Goal: Task Accomplishment & Management: Use online tool/utility

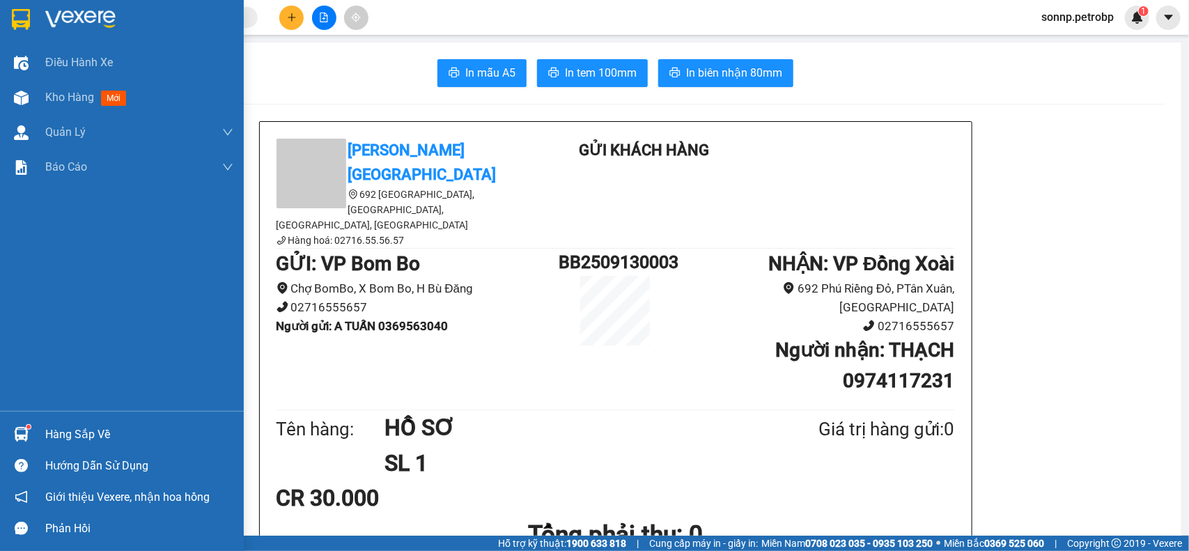
click at [56, 441] on div "Hàng sắp về" at bounding box center [139, 434] width 188 height 21
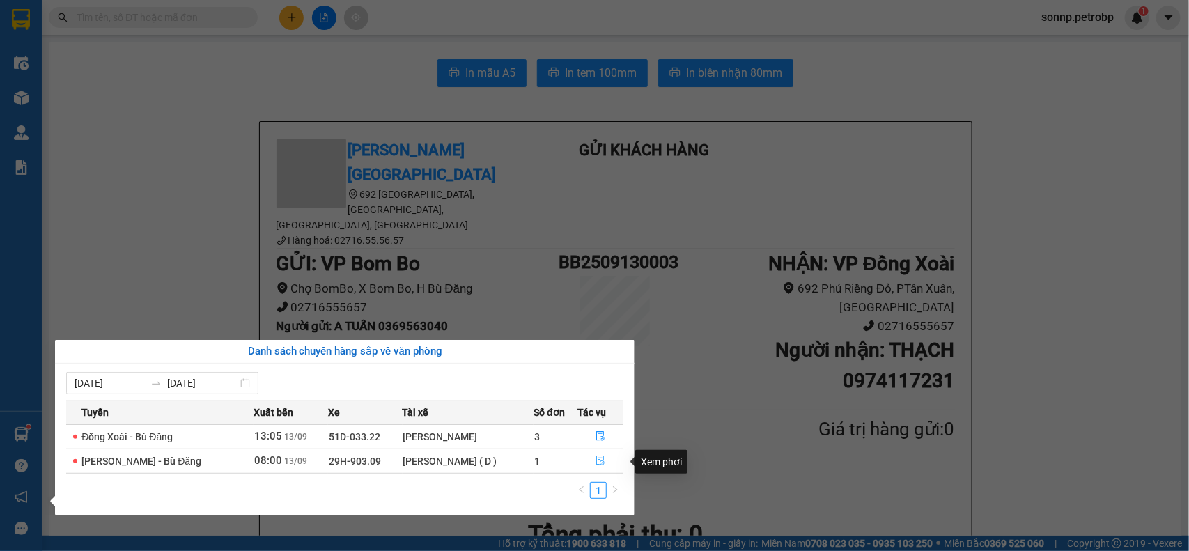
click at [595, 460] on icon "file-done" at bounding box center [600, 460] width 10 height 10
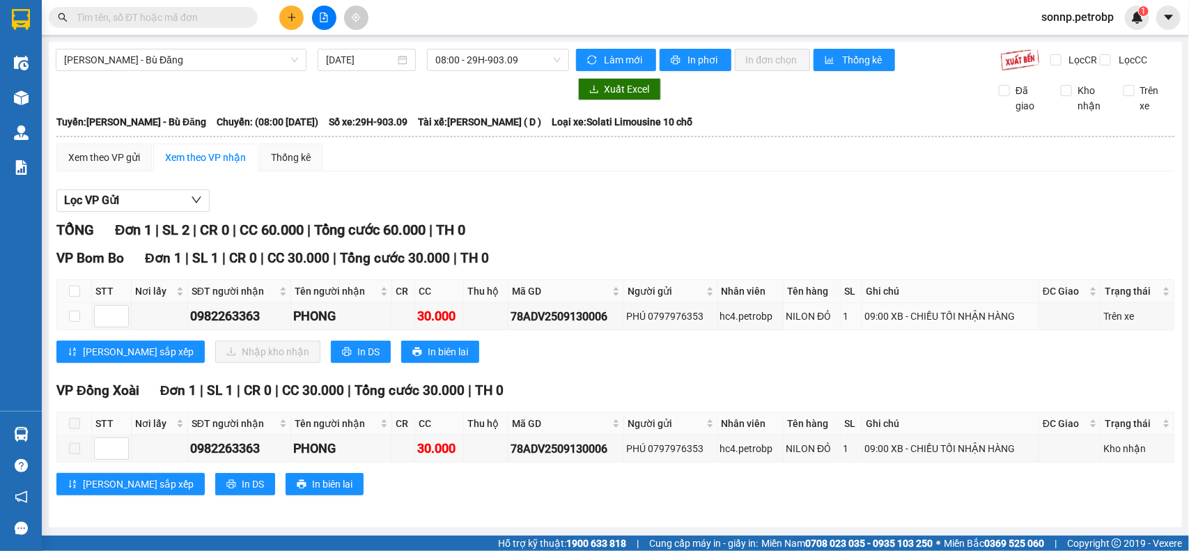
scroll to position [13, 0]
drag, startPoint x: 502, startPoint y: 313, endPoint x: 610, endPoint y: 324, distance: 108.4
click at [610, 324] on tr "0982263363 PHONG 30.000 78ADV2509130006 PHÚ 0797976353 hc4.petrobp NILON ĐỎ 1 0…" at bounding box center [615, 316] width 1117 height 27
copy div "78ADV2509130006"
paste input "78ADV2509130006"
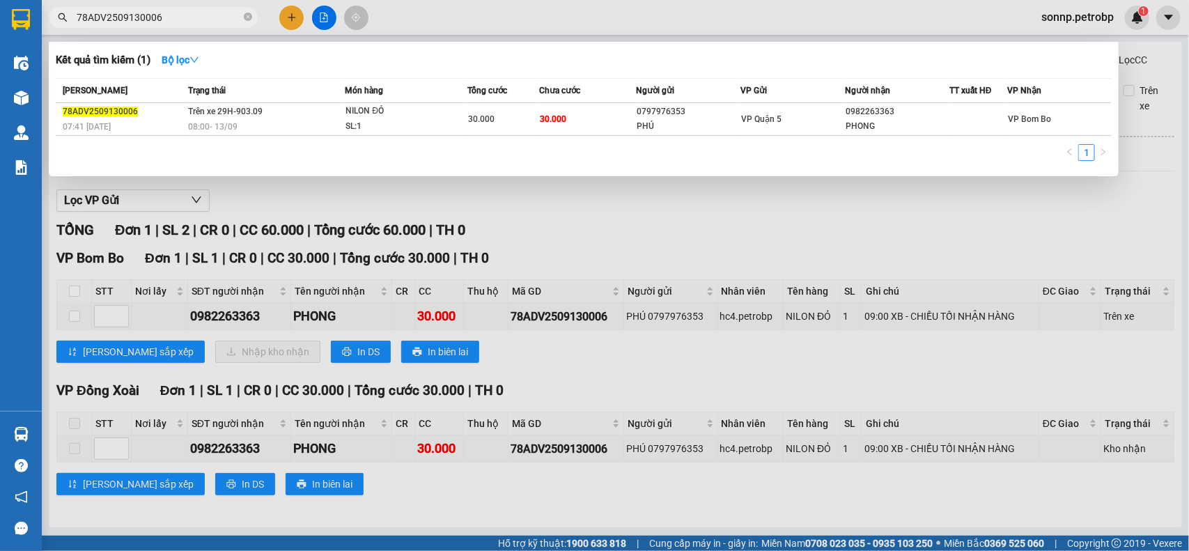
type input "78ADV2509130006"
click at [570, 86] on span "Chưa cước" at bounding box center [560, 91] width 41 height 10
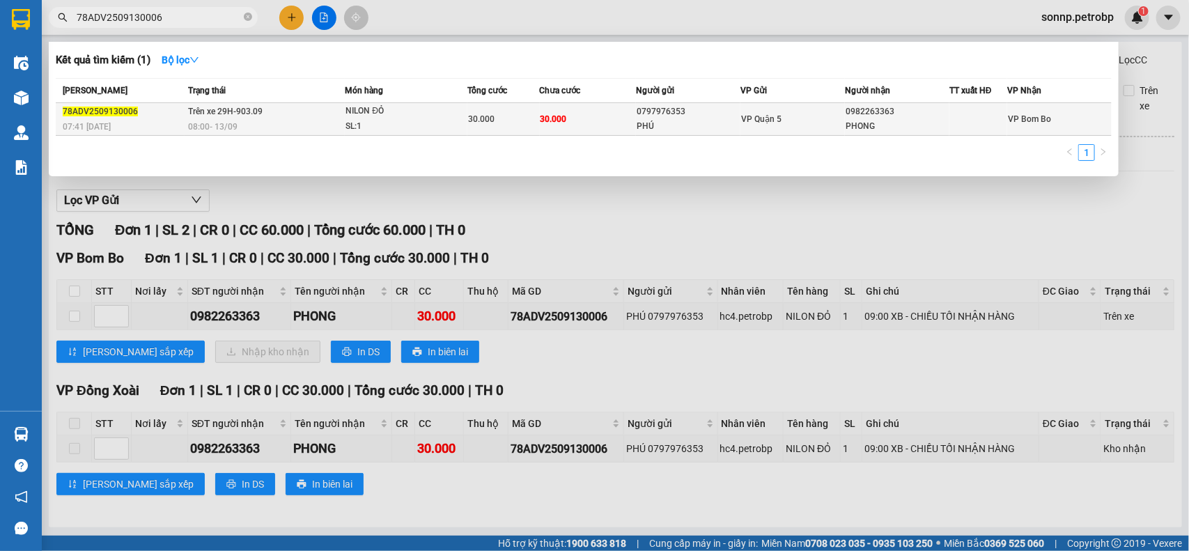
click at [573, 108] on td "30.000" at bounding box center [588, 119] width 96 height 33
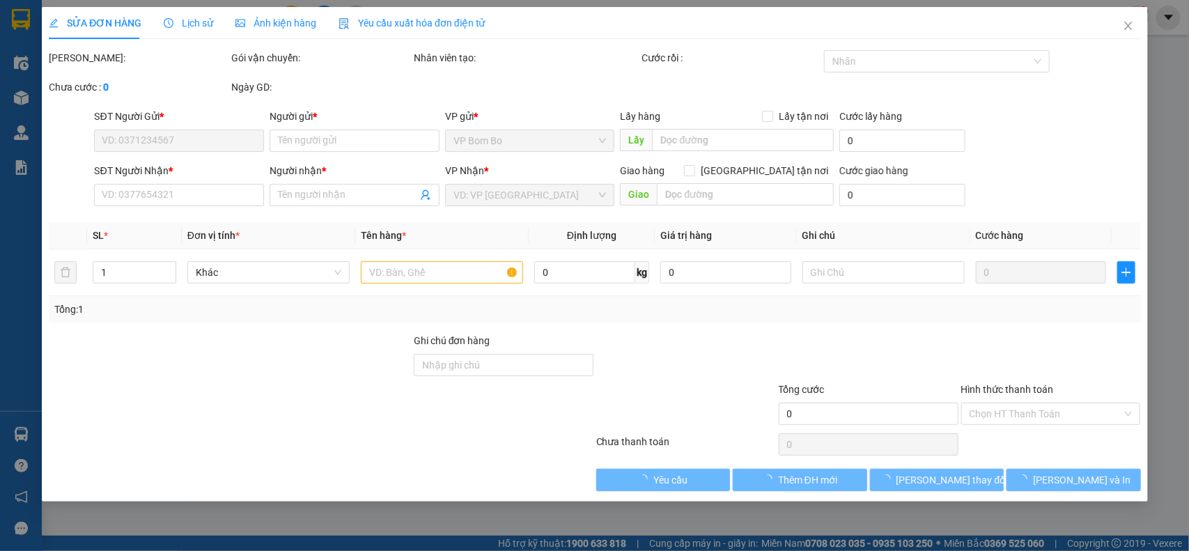
type input "0797976353"
type input "PHÚ"
type input "0982263363"
type input "PHONG"
type input "30.000"
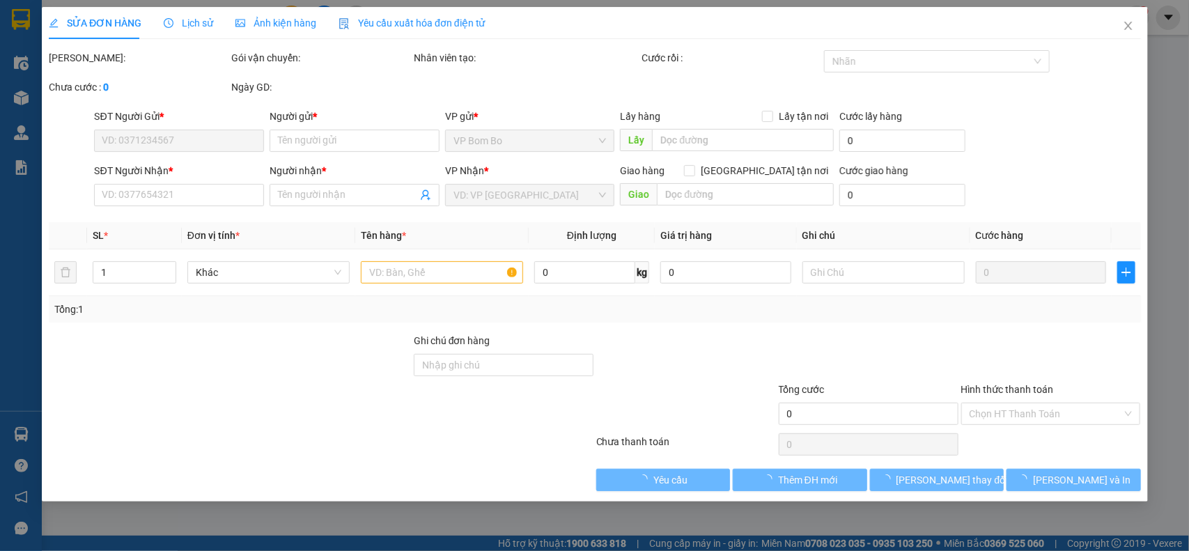
type input "30.000"
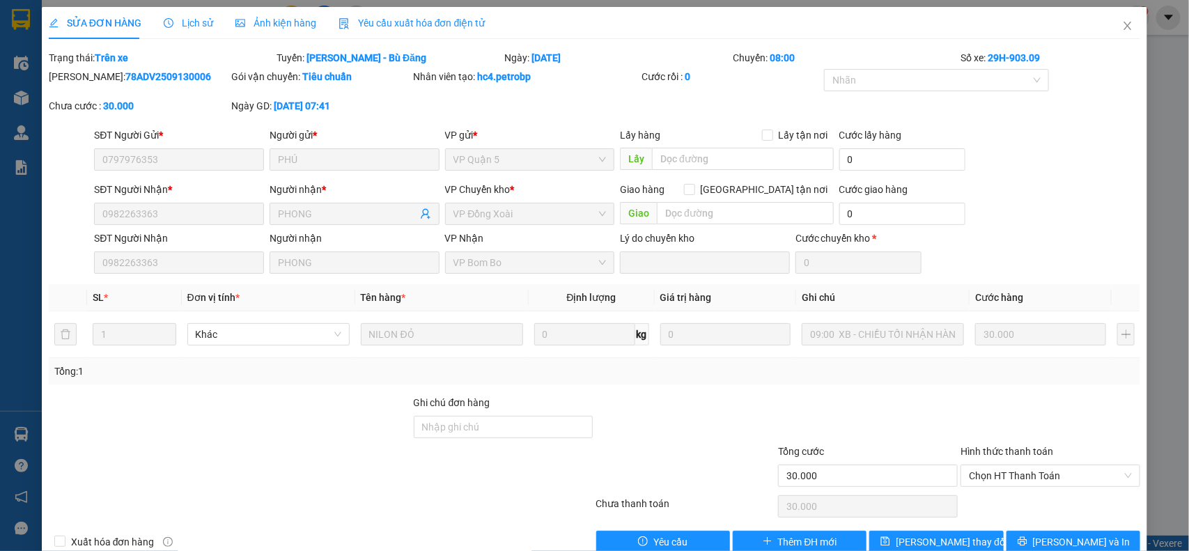
click at [164, 23] on icon "clock-circle" at bounding box center [169, 23] width 10 height 10
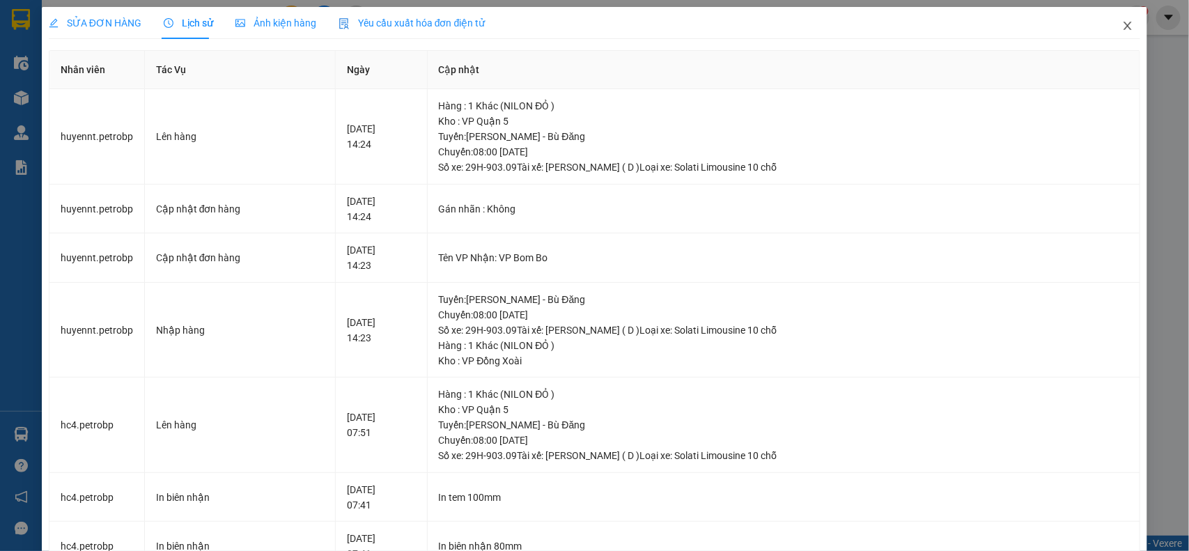
click at [1122, 26] on icon "close" at bounding box center [1127, 25] width 11 height 11
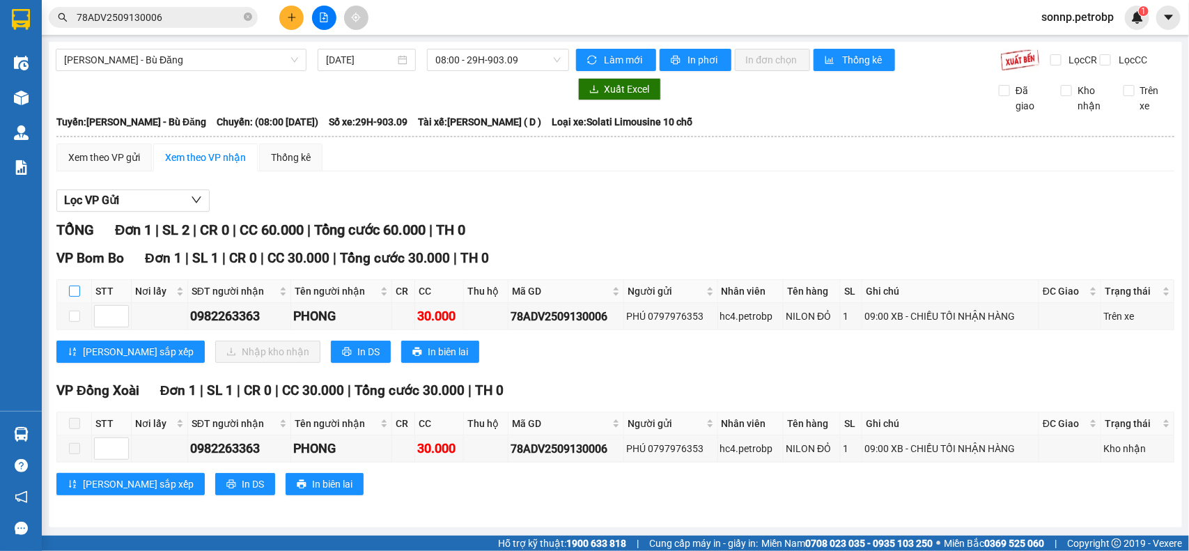
click at [77, 297] on input "checkbox" at bounding box center [74, 290] width 11 height 11
checkbox input "true"
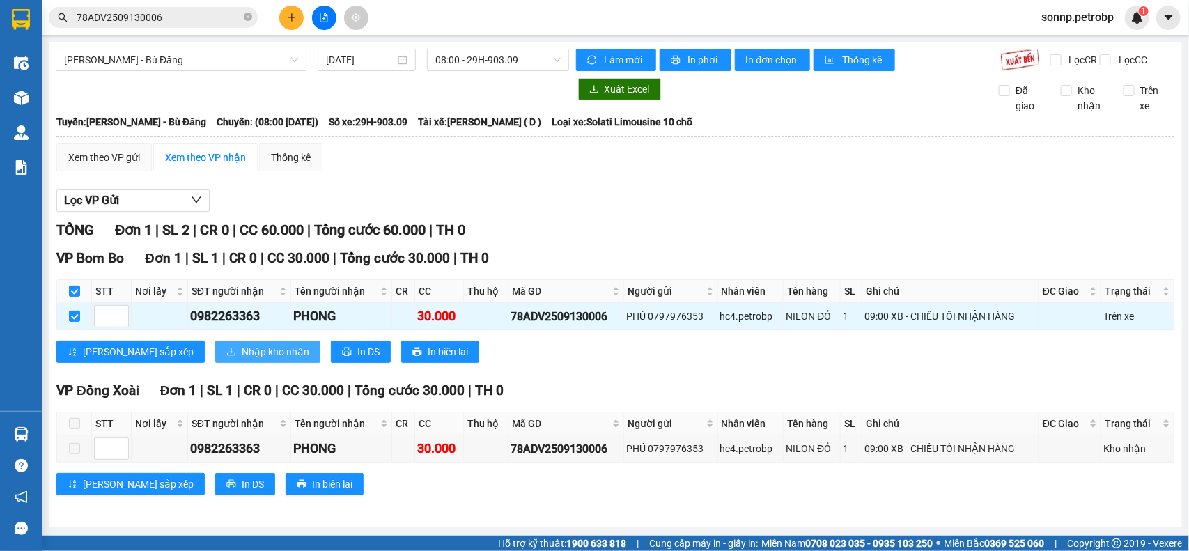
click at [228, 363] on button "Nhập kho nhận" at bounding box center [267, 351] width 105 height 22
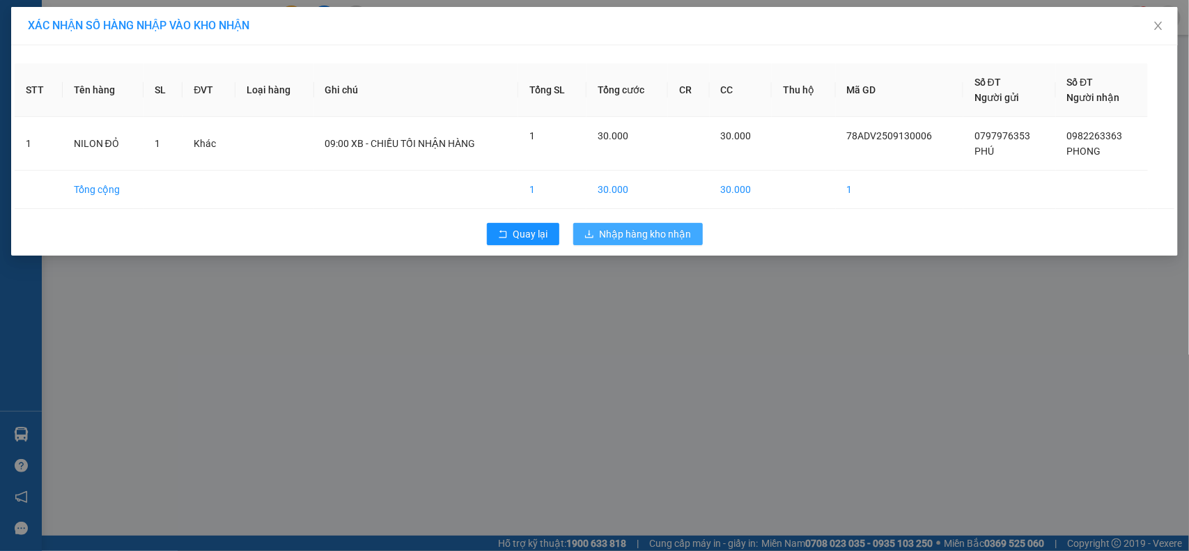
click at [659, 230] on span "Nhập hàng kho nhận" at bounding box center [646, 233] width 92 height 15
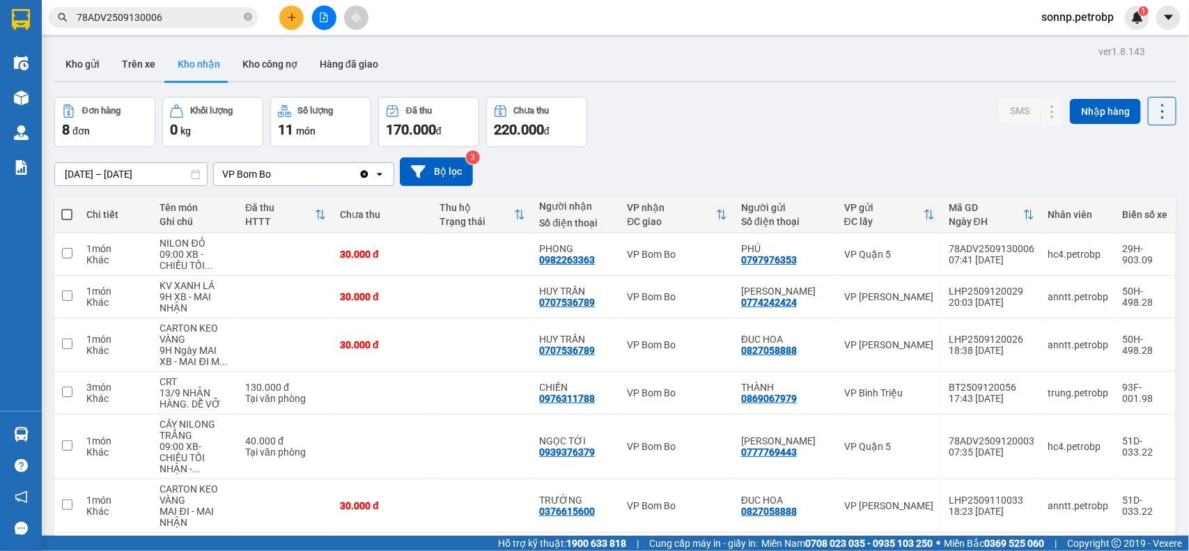
click at [1062, 18] on span "sonnp.petrobp" at bounding box center [1077, 16] width 95 height 17
click at [1056, 50] on span "Đăng xuất" at bounding box center [1083, 43] width 66 height 15
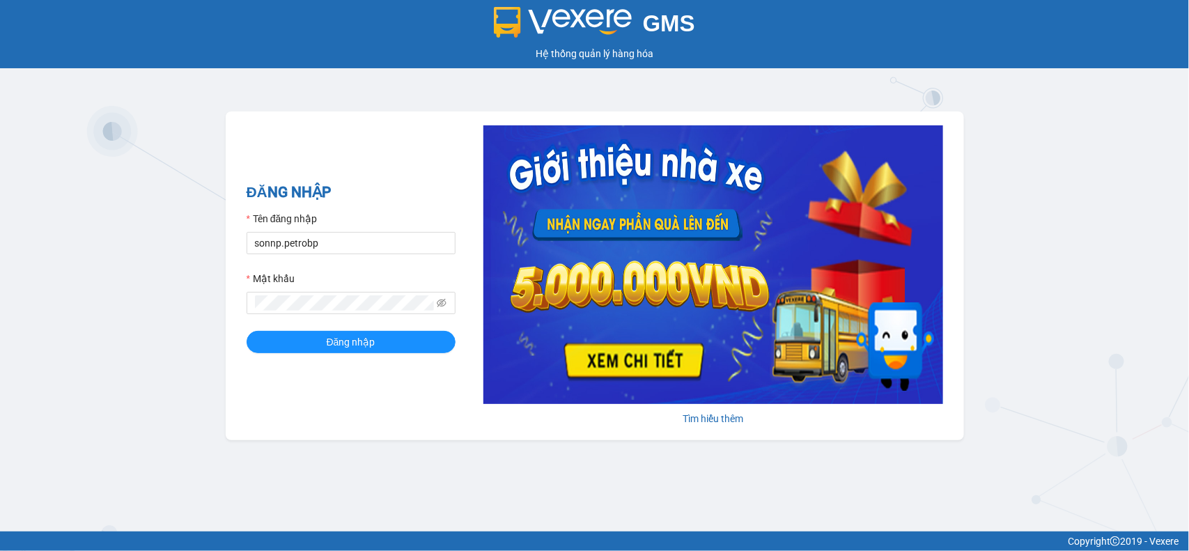
click at [326, 255] on form "Tên đăng nhập sonnp.petrobp Mật khẩu Đăng nhập" at bounding box center [350, 282] width 209 height 142
click at [328, 249] on input "sonnp.petrobp" at bounding box center [350, 243] width 209 height 22
type input "yentt.petrobp"
click at [350, 338] on span "Đăng nhập" at bounding box center [351, 341] width 49 height 15
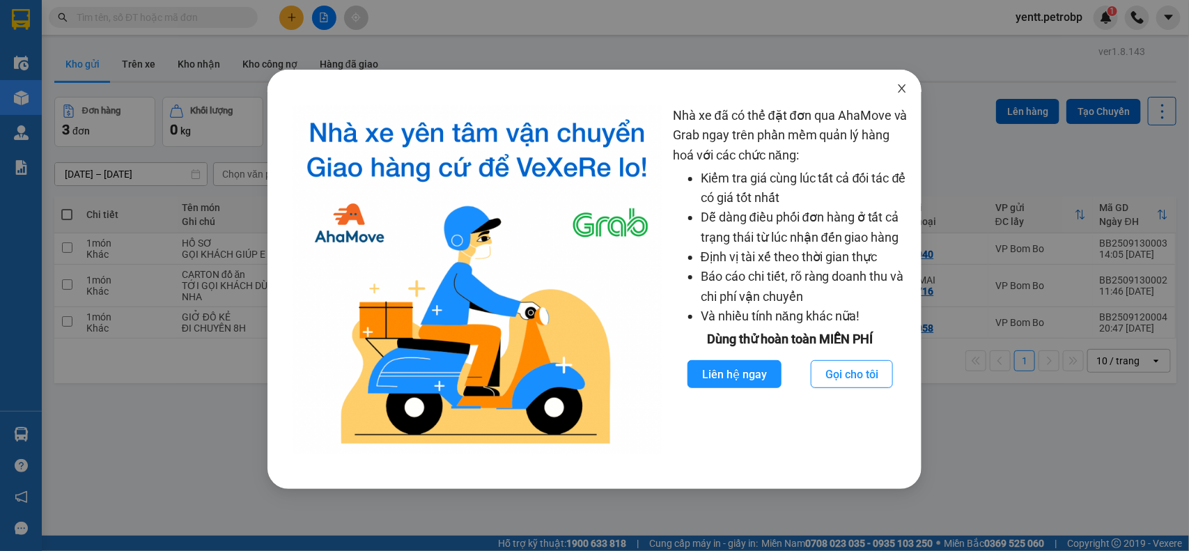
click at [892, 87] on span "Close" at bounding box center [901, 89] width 39 height 39
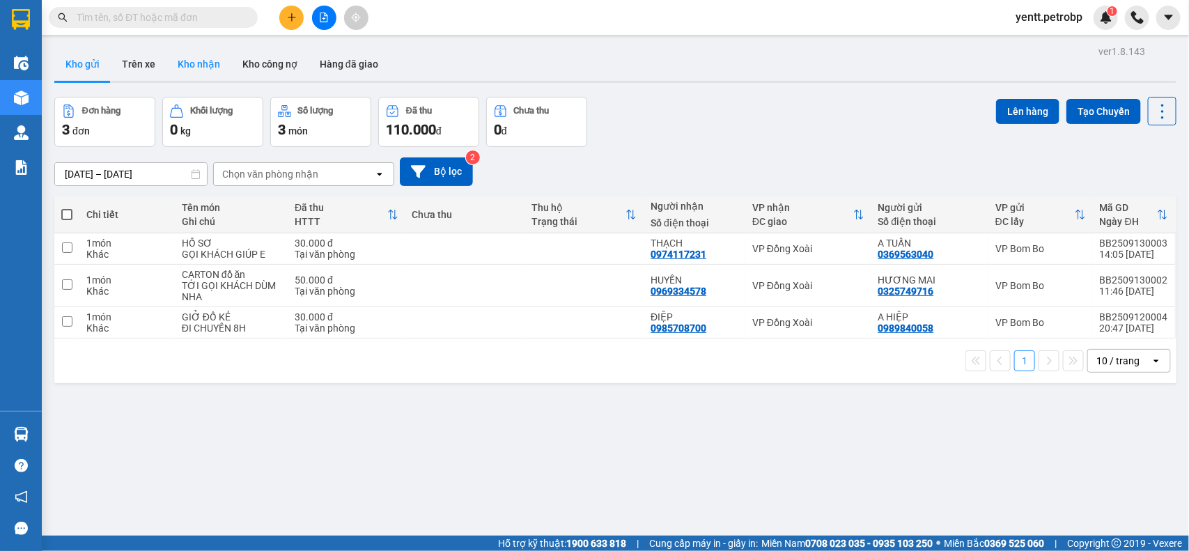
click at [189, 57] on button "Kho nhận" at bounding box center [198, 63] width 65 height 33
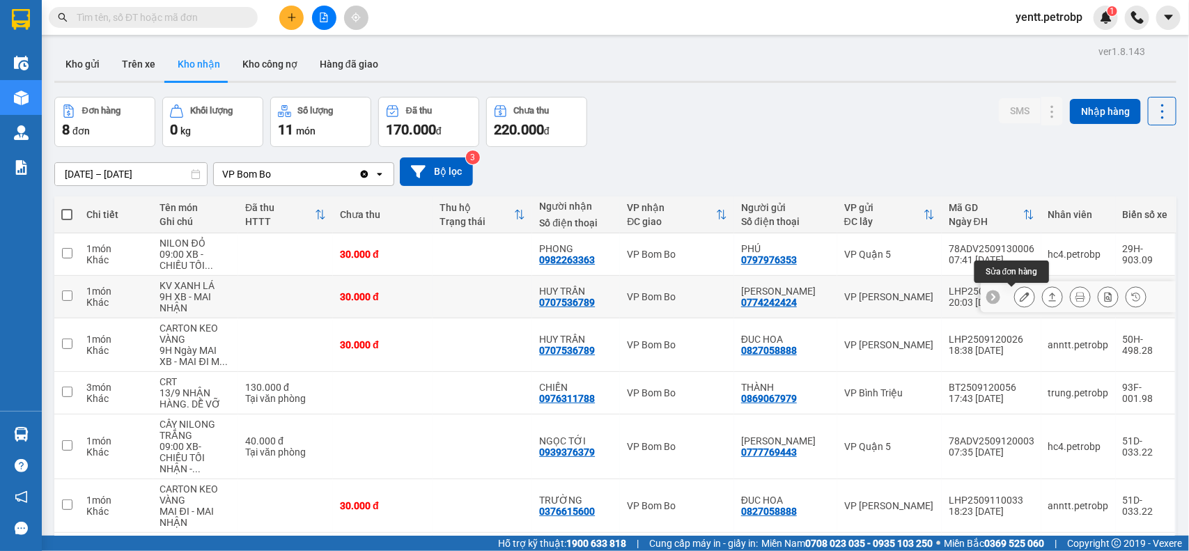
click at [1019, 298] on icon at bounding box center [1024, 297] width 10 height 10
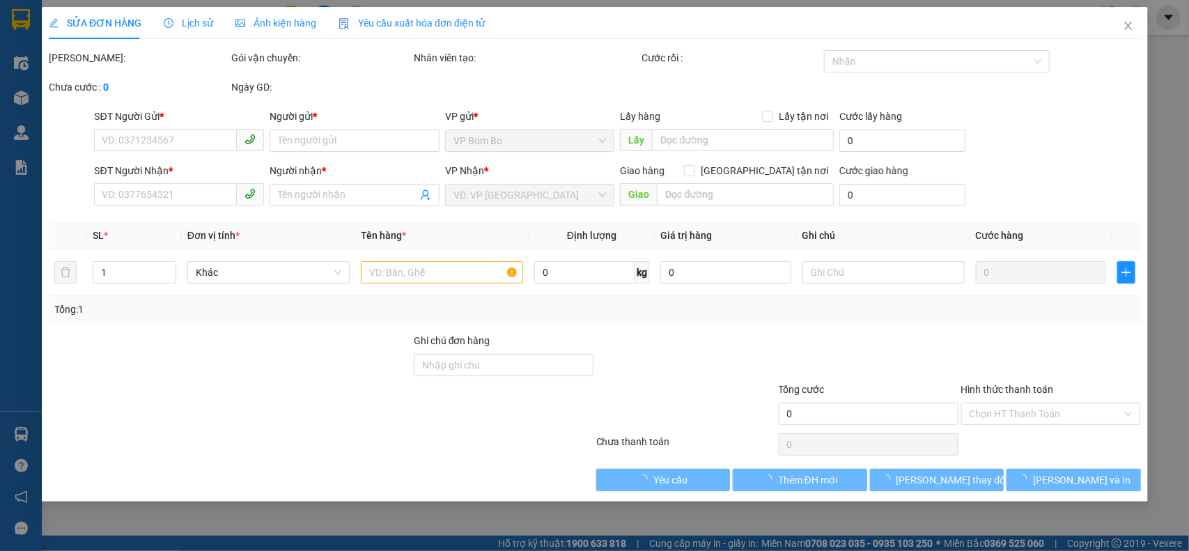
type input "0774242424"
type input "[PERSON_NAME]"
type input "0707536789"
type input "HUY TRẦN"
type input "30.000"
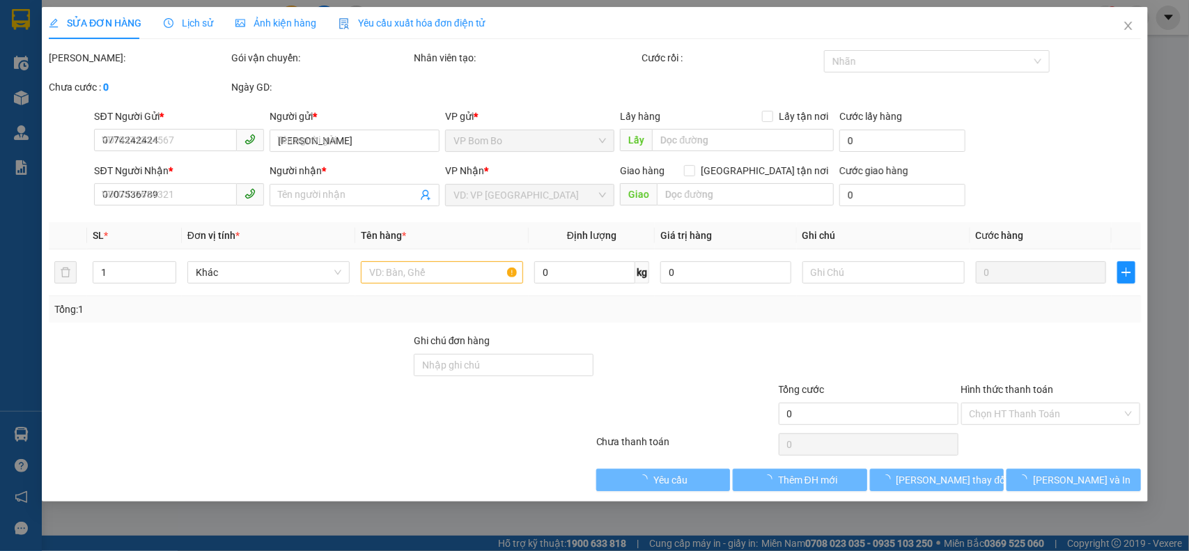
type input "30.000"
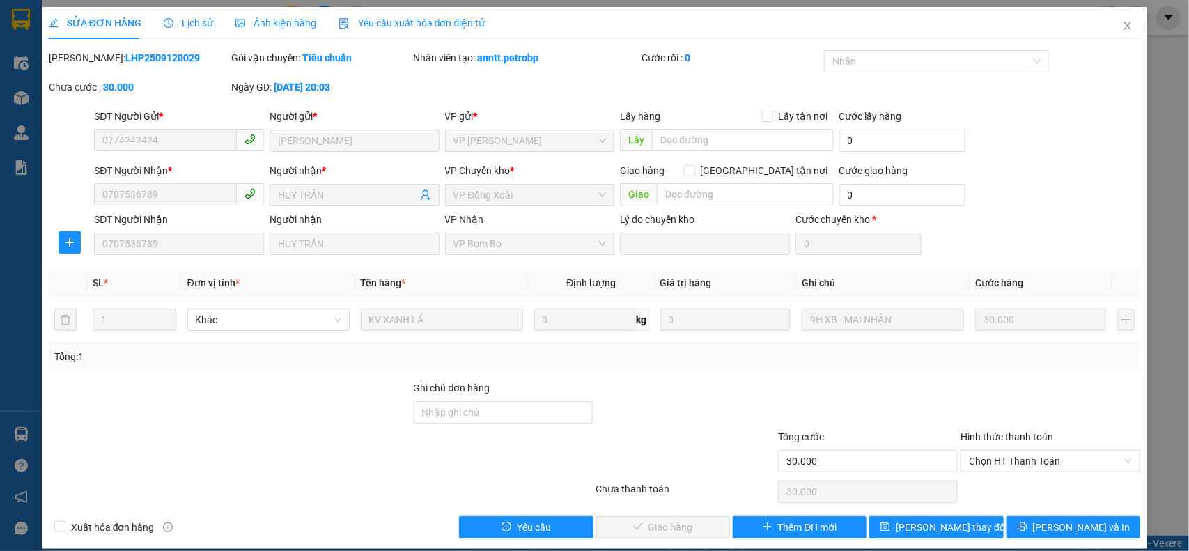
click at [191, 31] on div "Lịch sử" at bounding box center [188, 23] width 49 height 32
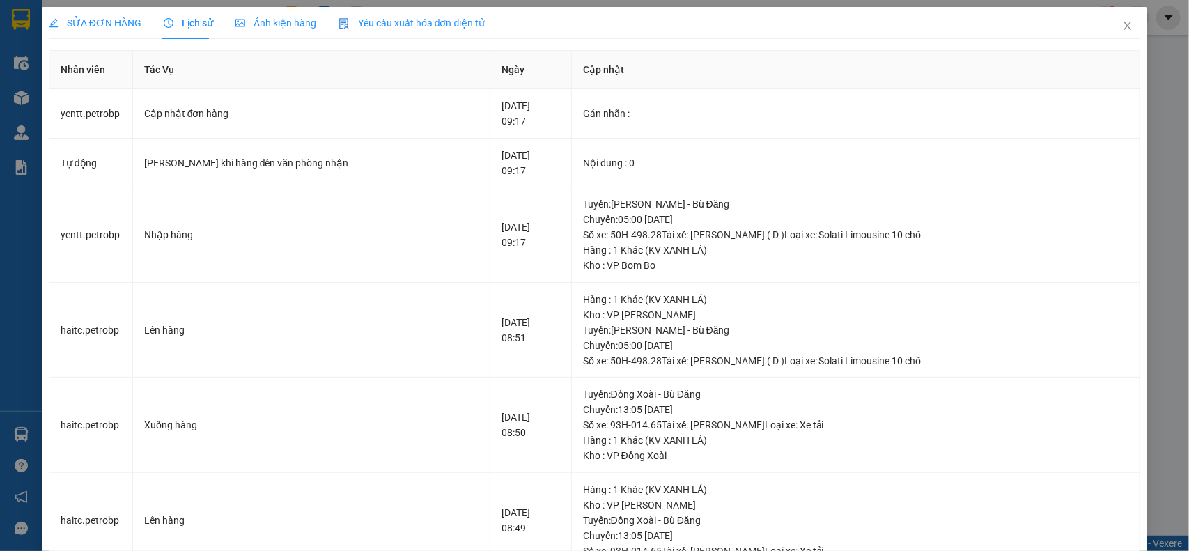
click at [1153, 122] on div "SỬA ĐƠN HÀNG Lịch sử Ảnh kiện hàng Yêu cầu xuất hóa đơn điện tử Total Paid Fee …" at bounding box center [594, 275] width 1189 height 551
click at [1122, 29] on icon "close" at bounding box center [1127, 25] width 11 height 11
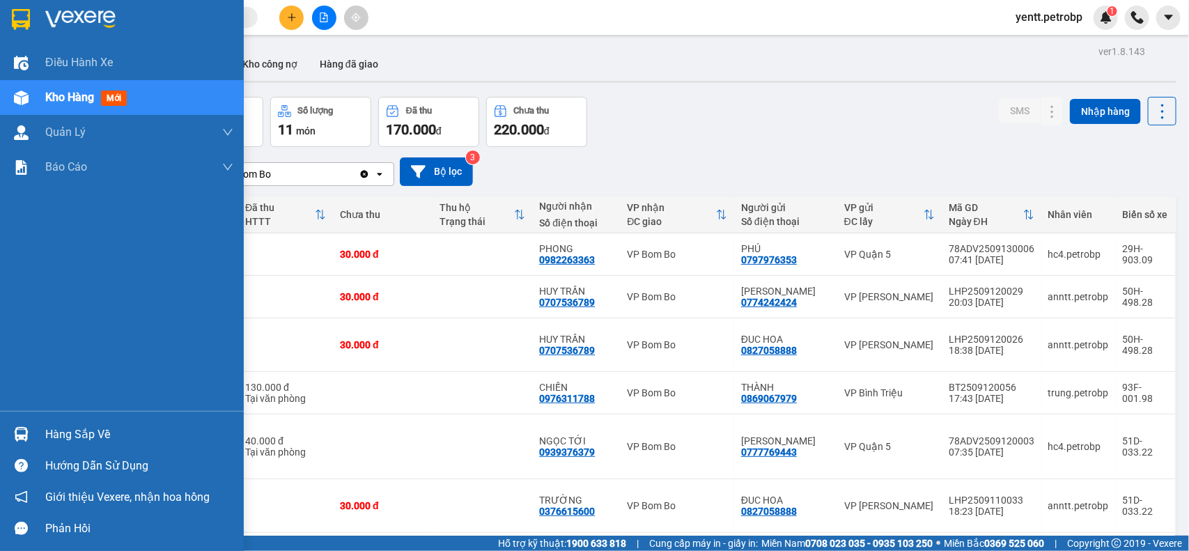
click at [26, 435] on img at bounding box center [21, 434] width 15 height 15
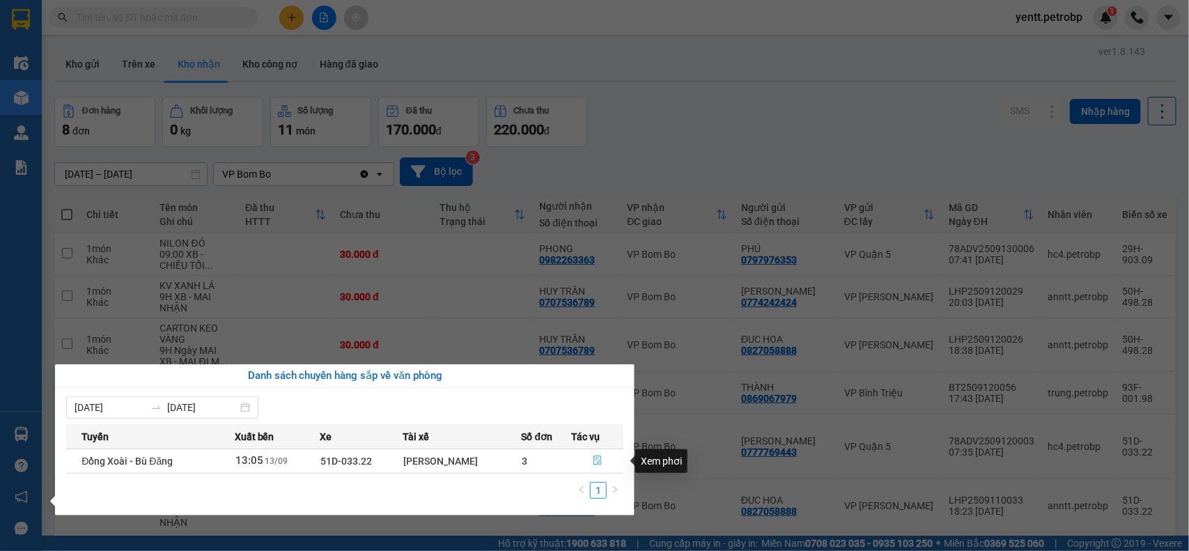
click at [593, 464] on icon "file-done" at bounding box center [598, 460] width 10 height 10
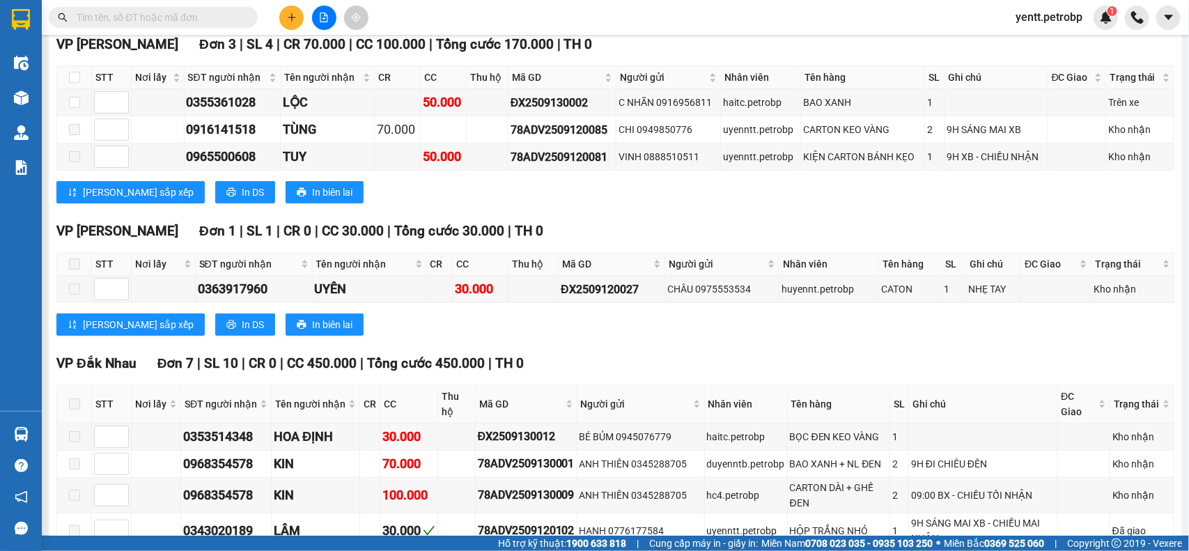
scroll to position [649, 0]
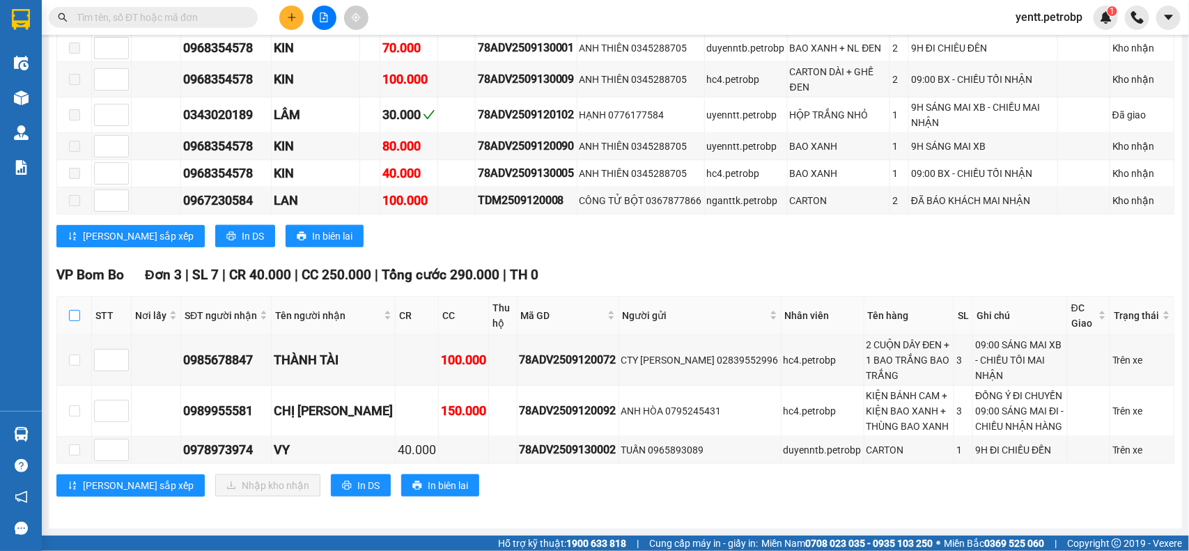
click at [77, 312] on input "checkbox" at bounding box center [74, 315] width 11 height 11
checkbox input "true"
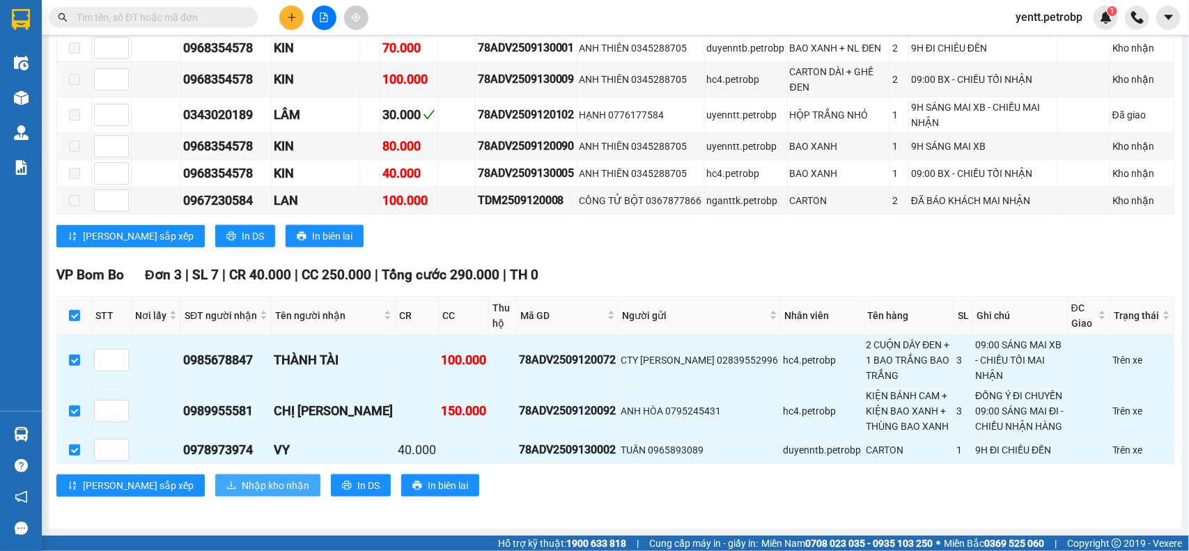
click at [242, 488] on span "Nhập kho nhận" at bounding box center [276, 485] width 68 height 15
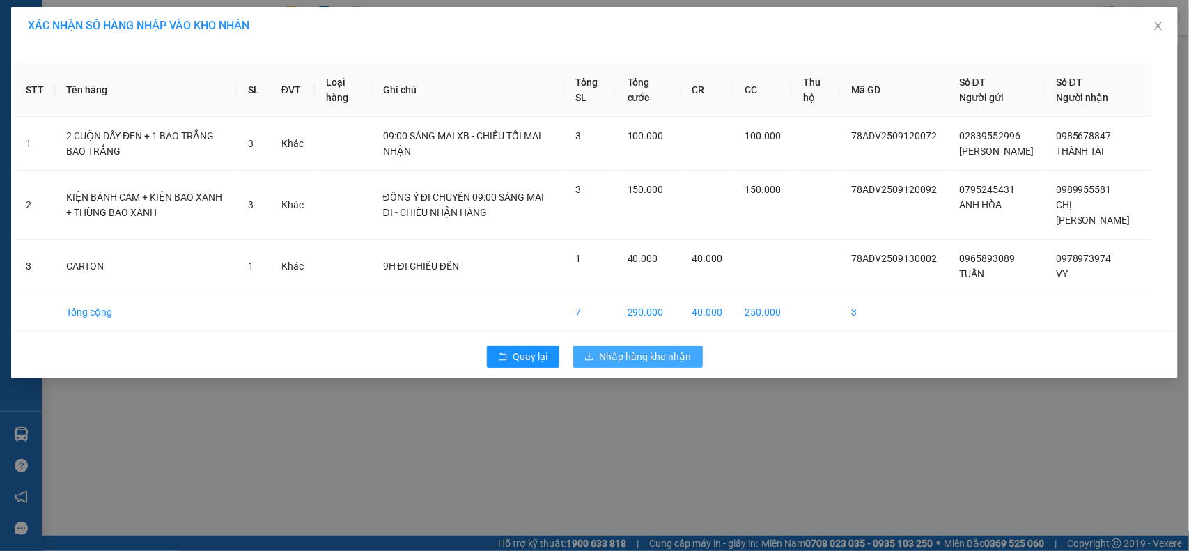
click at [655, 364] on span "Nhập hàng kho nhận" at bounding box center [646, 356] width 92 height 15
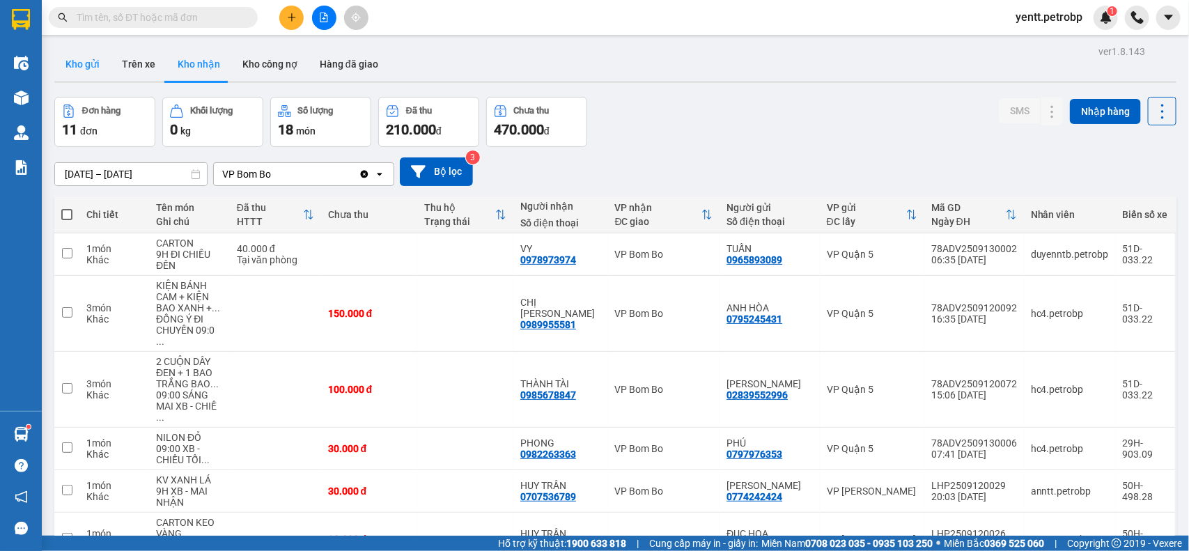
click at [78, 68] on button "Kho gửi" at bounding box center [82, 63] width 56 height 33
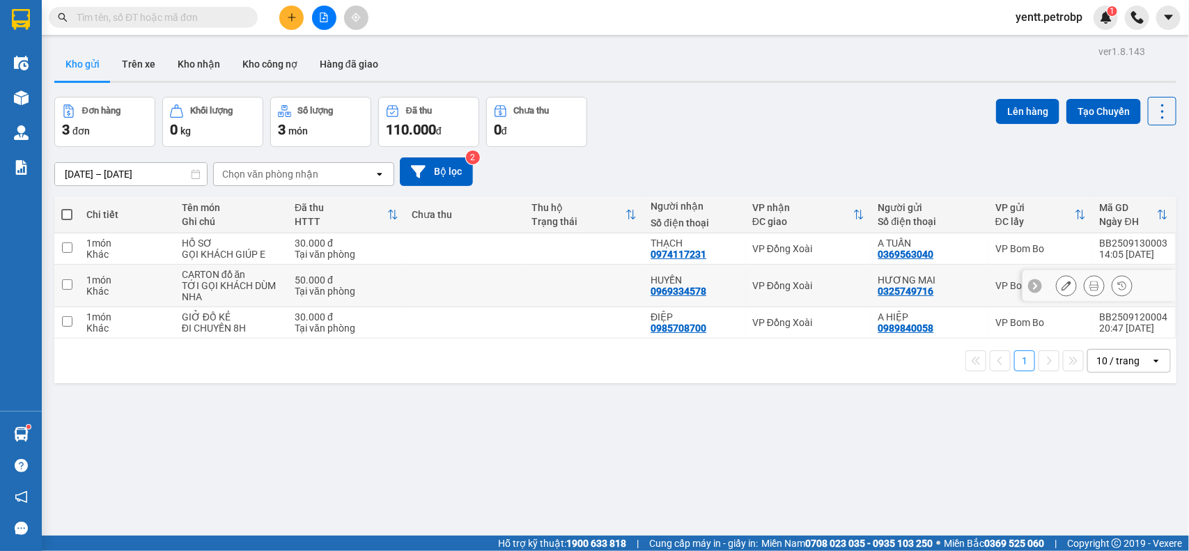
click at [563, 275] on td at bounding box center [583, 286] width 119 height 42
checkbox input "true"
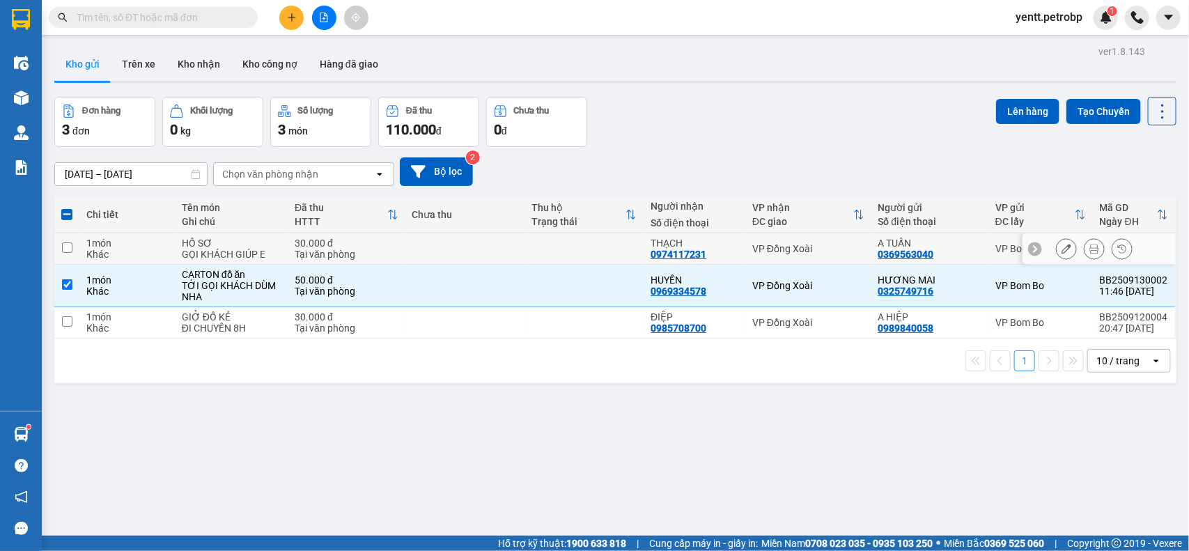
click at [534, 249] on td at bounding box center [583, 248] width 119 height 31
checkbox input "true"
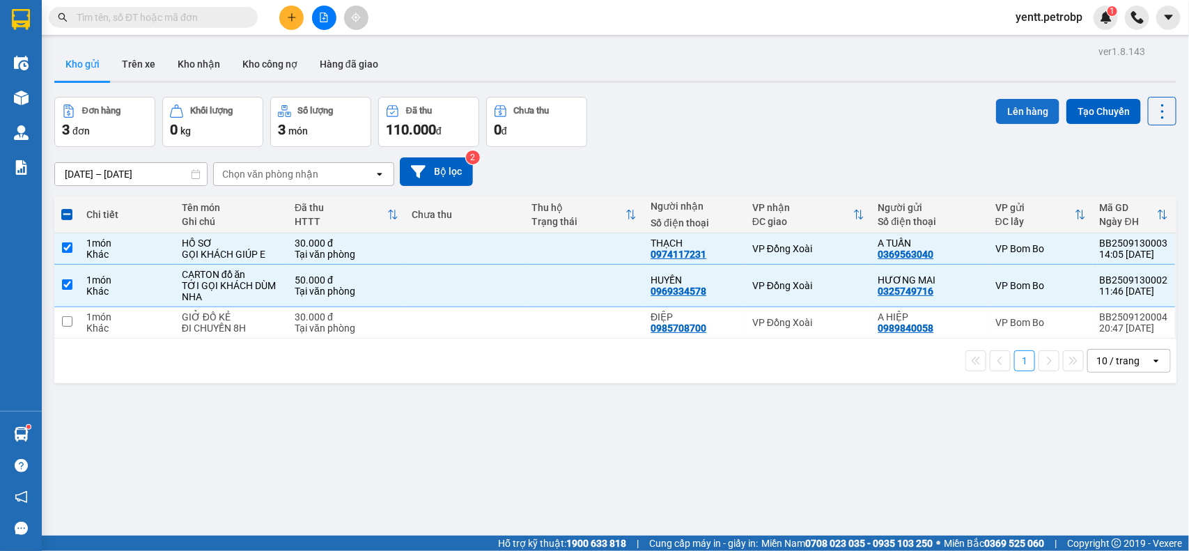
click at [1014, 116] on button "Lên hàng" at bounding box center [1027, 111] width 63 height 25
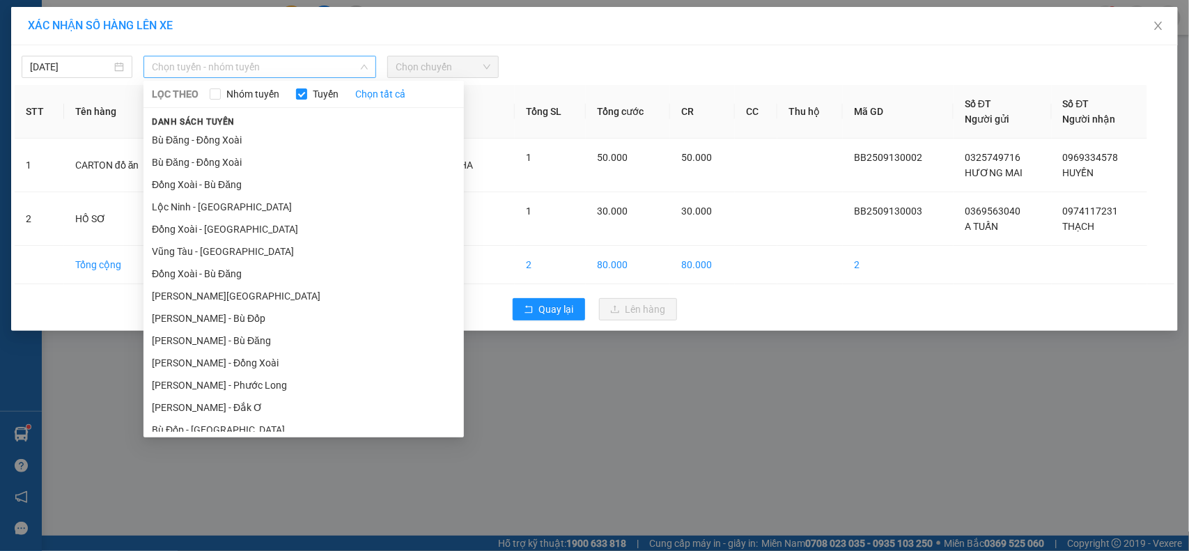
click at [290, 61] on span "Chọn tuyến - nhóm tuyến" at bounding box center [260, 66] width 216 height 21
click at [219, 143] on li "Bù Đăng - Đồng Xoài" at bounding box center [303, 140] width 320 height 22
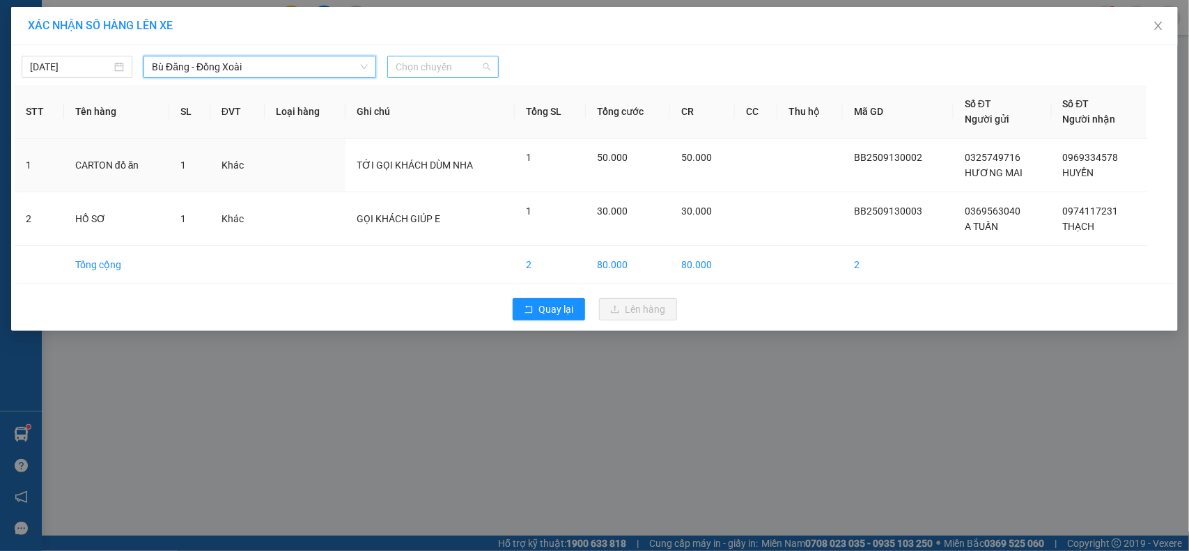
click at [433, 70] on span "Chọn chuyến" at bounding box center [442, 66] width 94 height 21
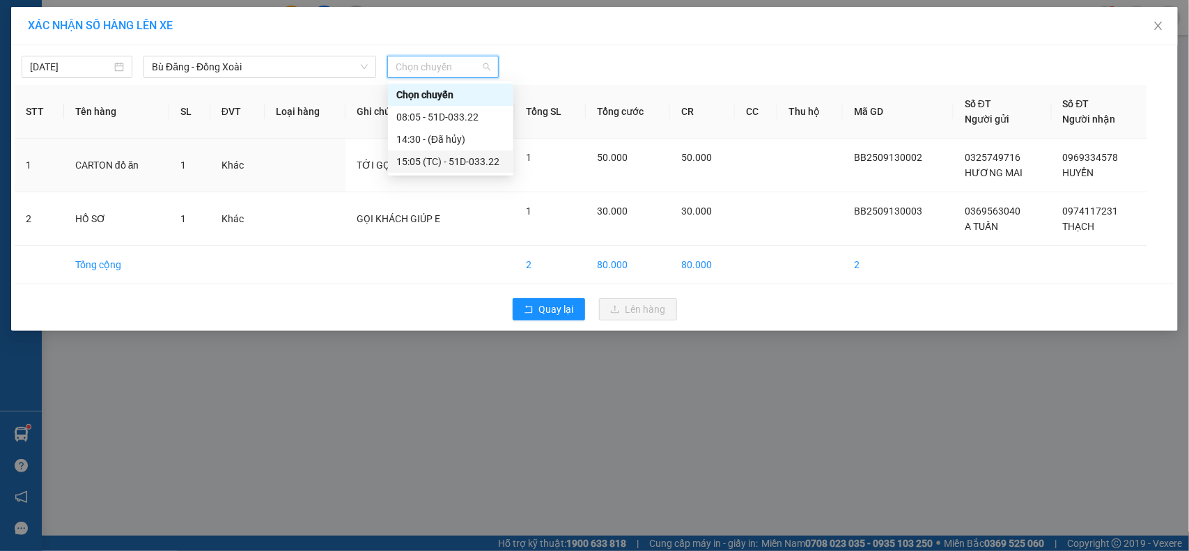
click at [433, 162] on div "15:05 (TC) - 51D-033.22" at bounding box center [450, 161] width 109 height 15
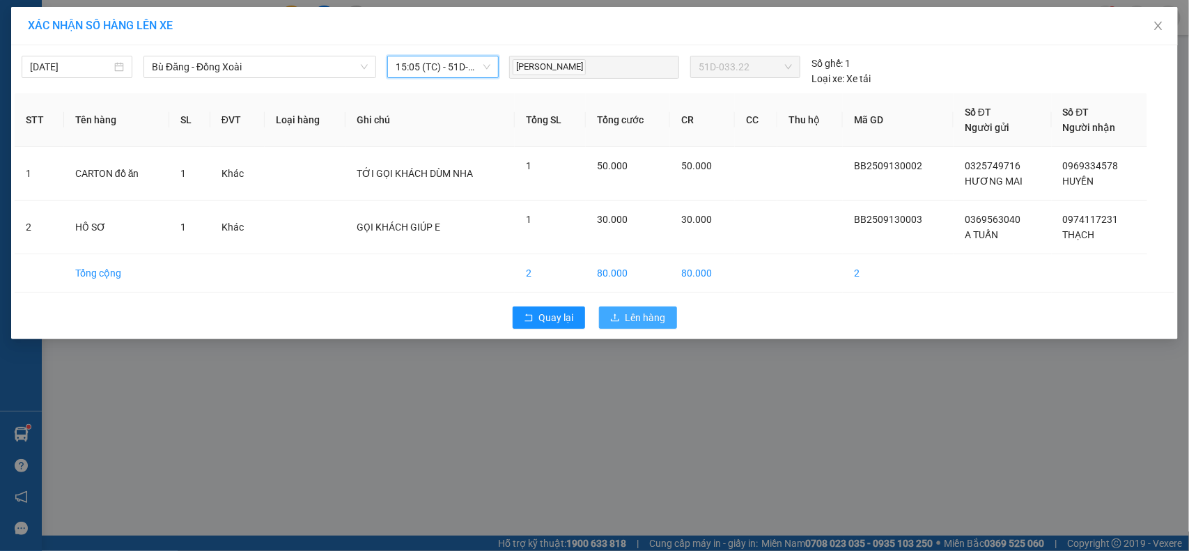
click at [648, 315] on span "Lên hàng" at bounding box center [645, 317] width 40 height 15
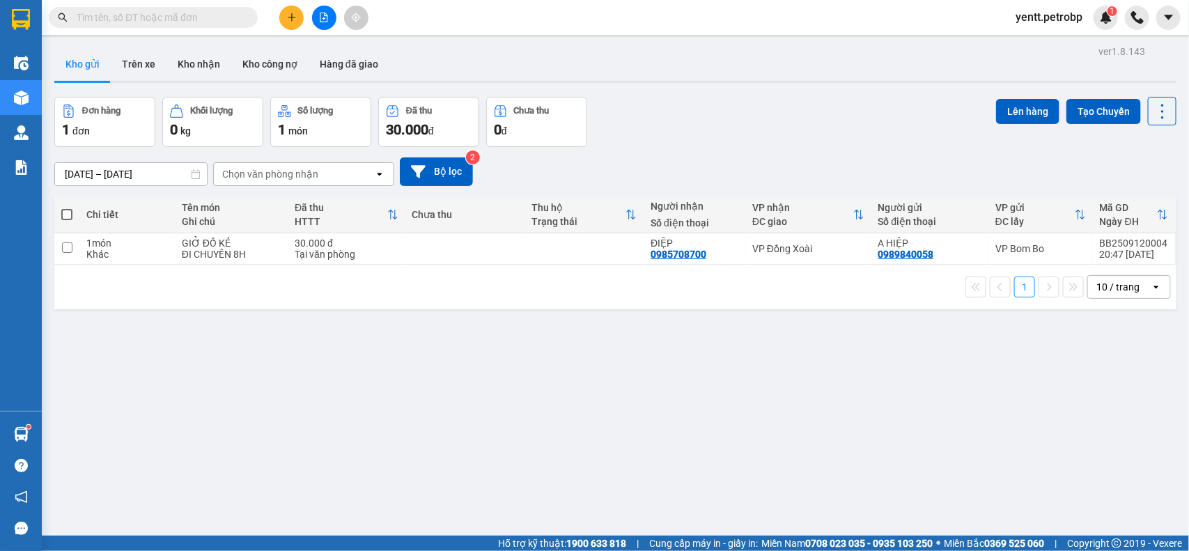
drag, startPoint x: 496, startPoint y: 465, endPoint x: 325, endPoint y: 475, distance: 171.6
click at [498, 467] on div "ver 1.8.143 Kho gửi Trên xe Kho nhận Kho công nợ Hàng đã giao Đơn hàng 1 đơn Kh…" at bounding box center [615, 317] width 1133 height 551
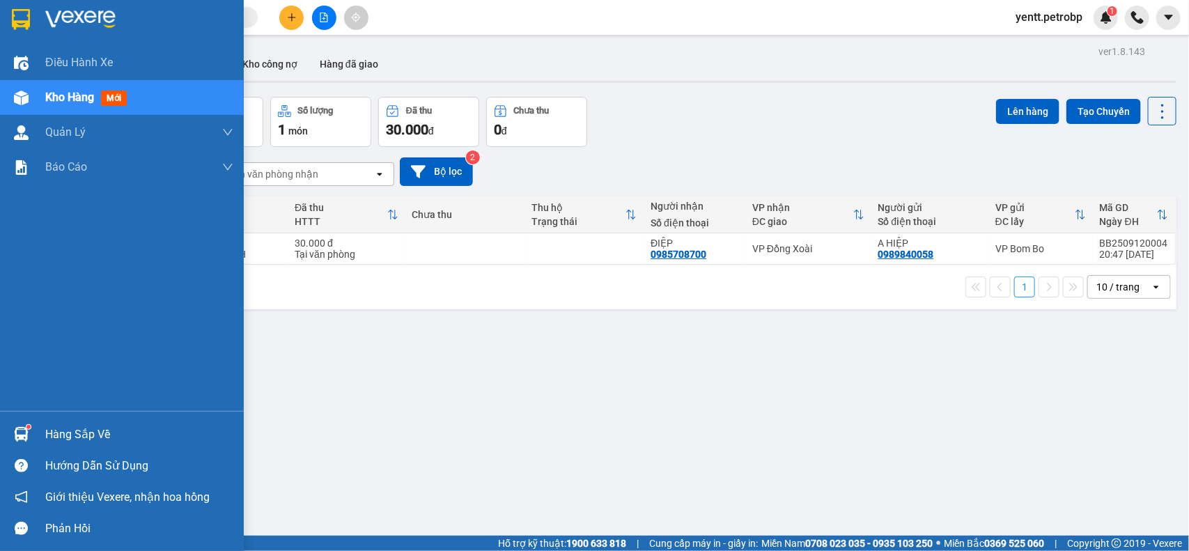
click at [49, 434] on div "Hàng sắp về" at bounding box center [139, 434] width 188 height 21
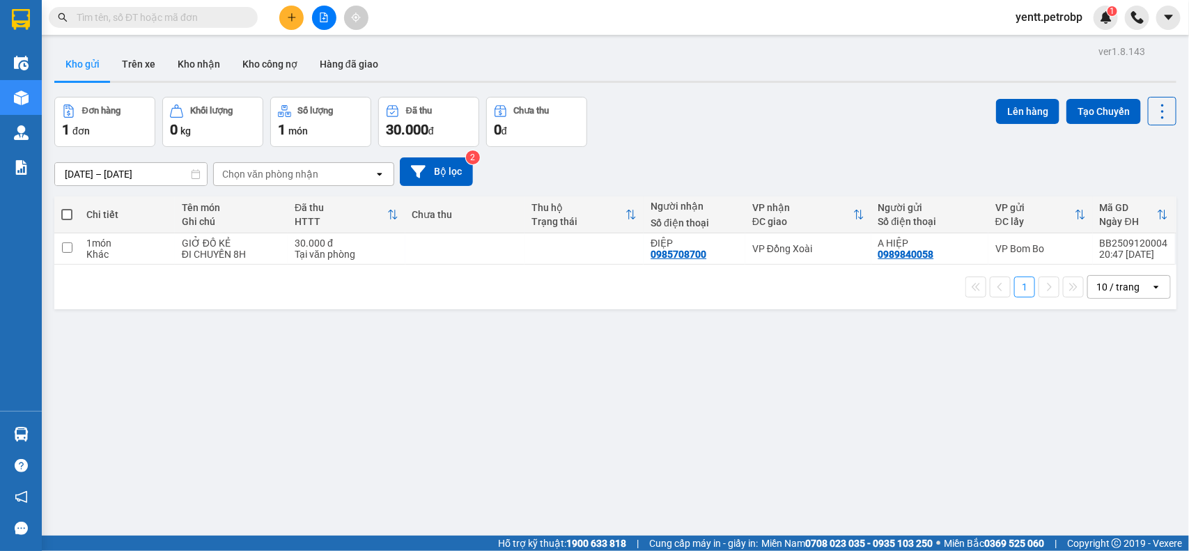
click at [694, 413] on section "Kết quả tìm kiếm ( 0 ) Bộ lọc No Data yentt.petrobp 1 Điều hành xe Kho hàng mới…" at bounding box center [594, 275] width 1189 height 551
click at [205, 61] on button "Kho nhận" at bounding box center [198, 63] width 65 height 33
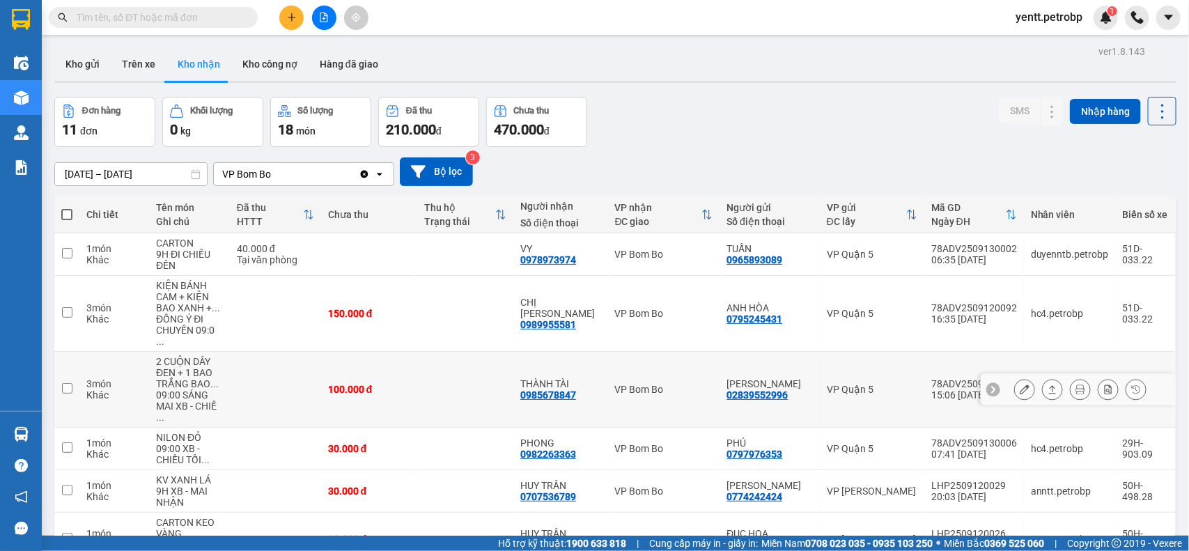
scroll to position [174, 0]
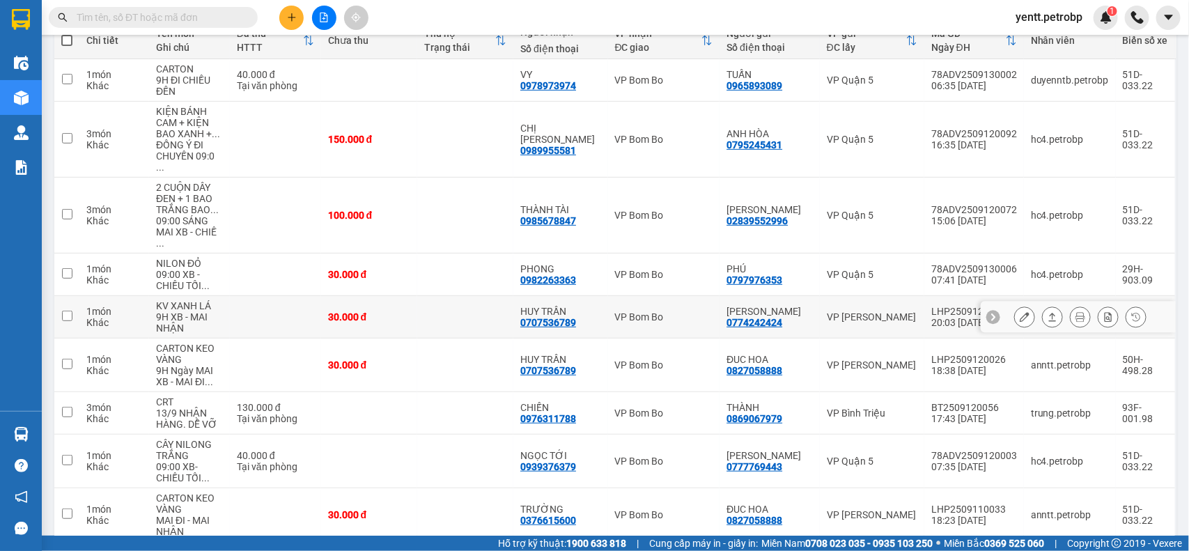
click at [1019, 312] on icon at bounding box center [1024, 317] width 10 height 10
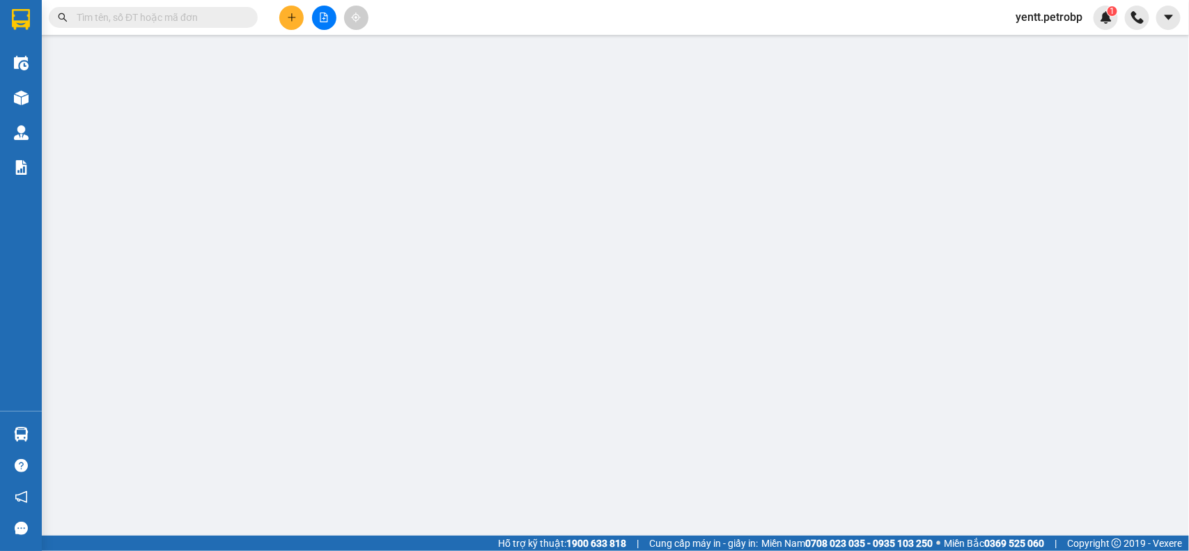
type input "0774242424"
type input "[PERSON_NAME]"
type input "0707536789"
type input "HUY TRẦN"
type input "30.000"
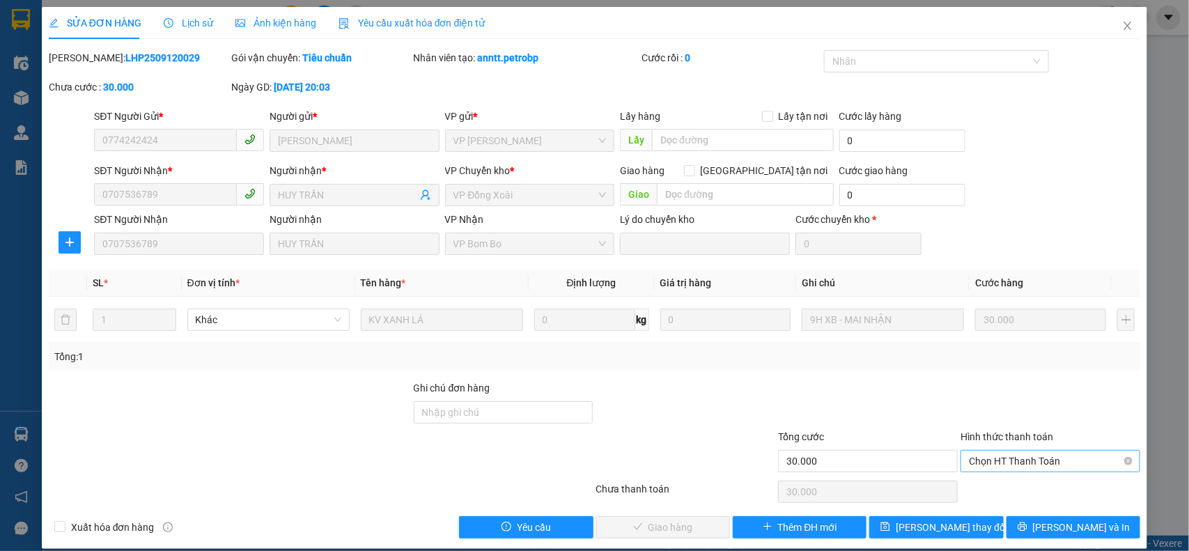
click at [999, 460] on span "Chọn HT Thanh Toán" at bounding box center [1050, 461] width 163 height 21
click at [996, 482] on div "Tại văn phòng" at bounding box center [1039, 489] width 161 height 15
type input "0"
click at [670, 520] on span "Lưu và Giao hàng" at bounding box center [689, 526] width 134 height 15
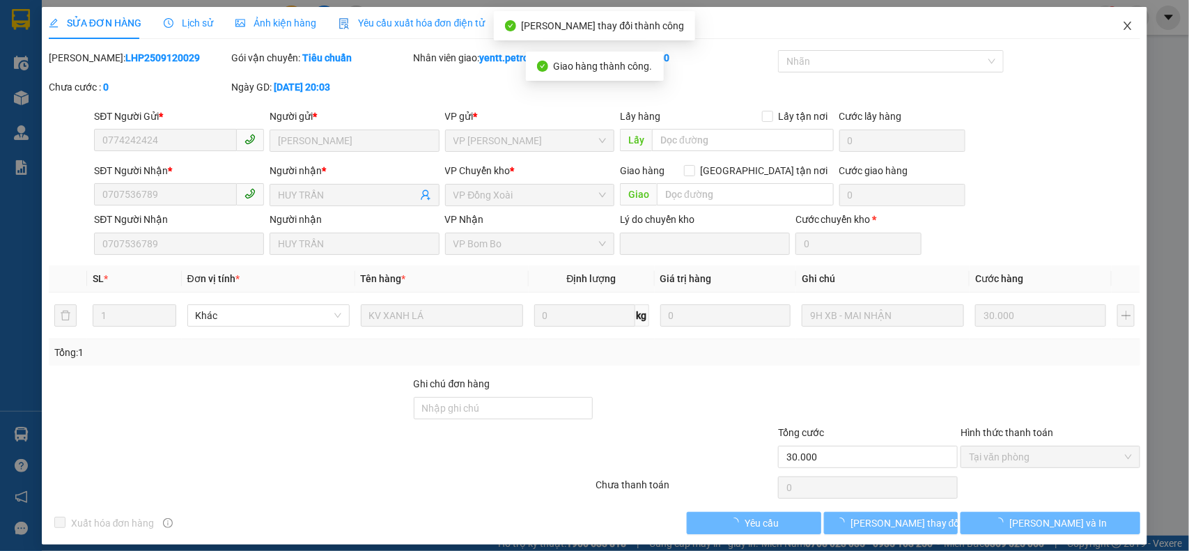
click at [1122, 28] on icon "close" at bounding box center [1127, 25] width 11 height 11
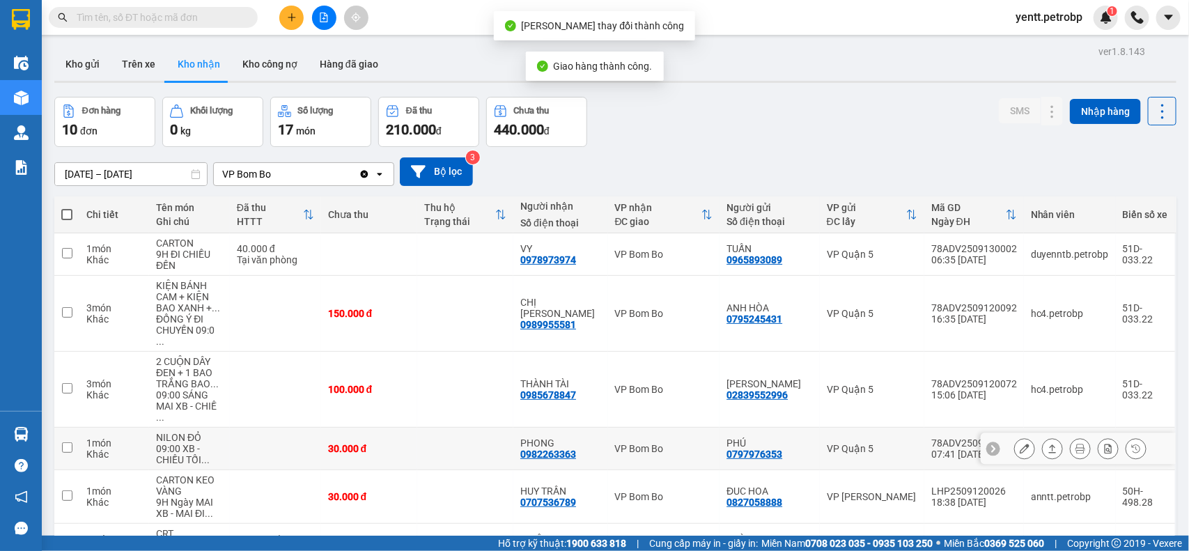
scroll to position [174, 0]
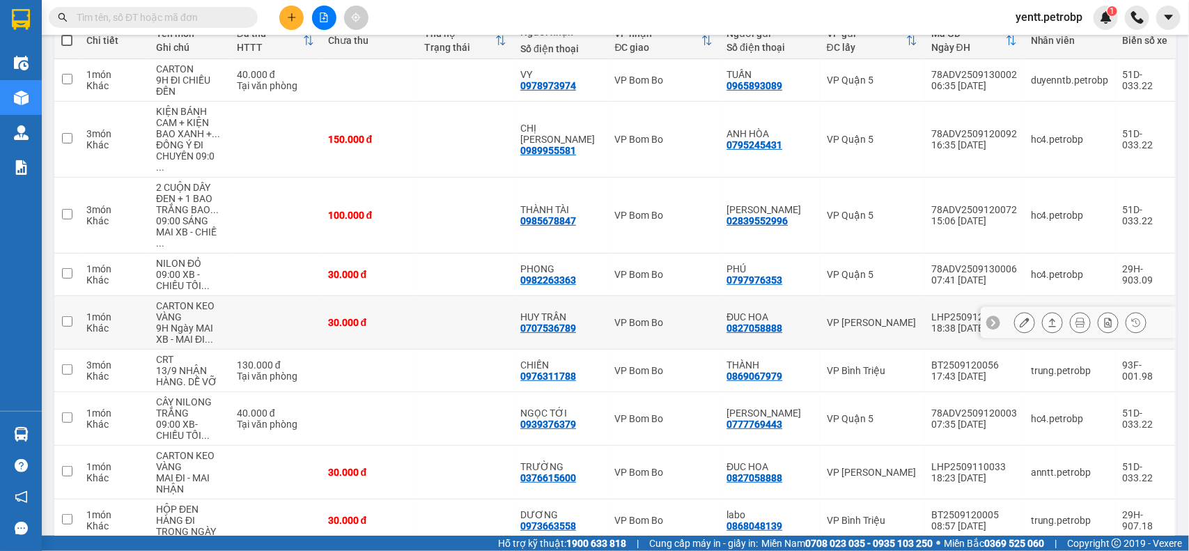
click at [1019, 318] on icon at bounding box center [1024, 323] width 10 height 10
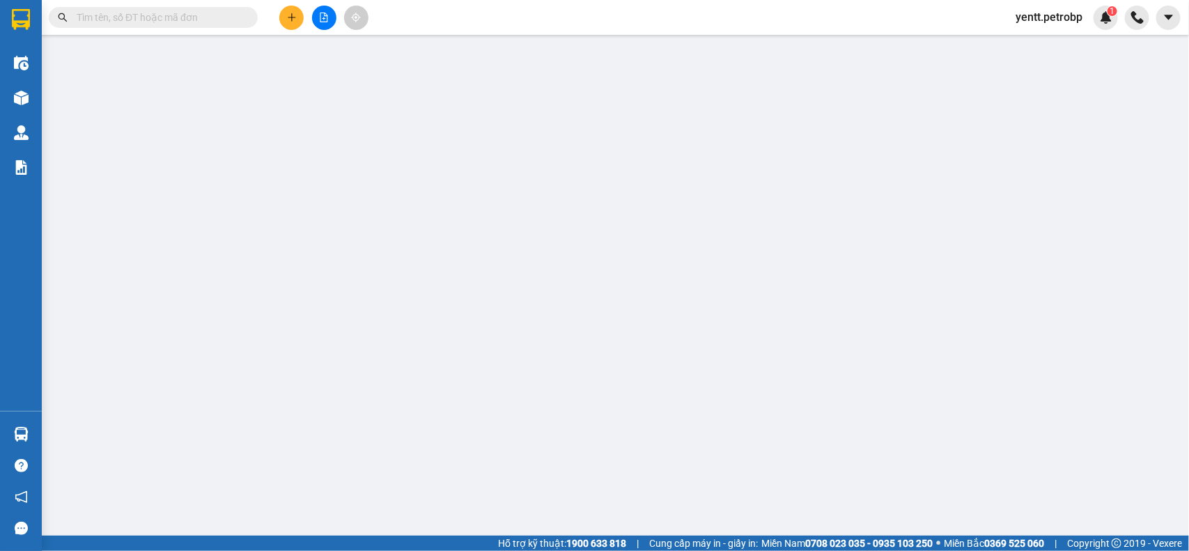
type input "0827058888"
type input "ĐUC HOA"
type input "0707536789"
type input "HUY TRẦN"
type input "30.000"
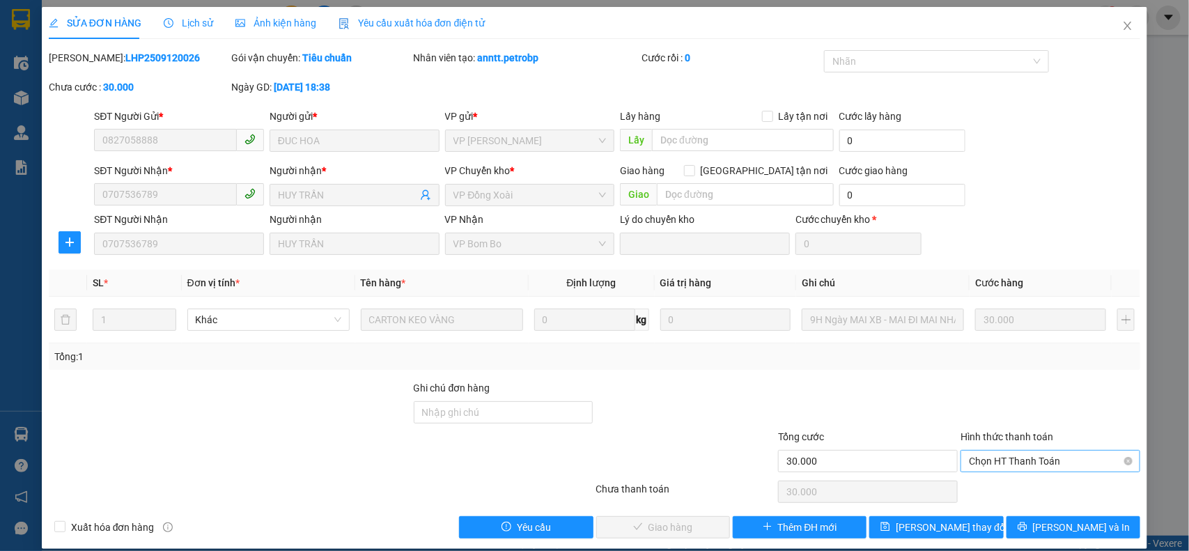
click at [1031, 465] on span "Chọn HT Thanh Toán" at bounding box center [1050, 461] width 163 height 21
click at [1026, 485] on div "Tại văn phòng" at bounding box center [1039, 489] width 161 height 15
type input "0"
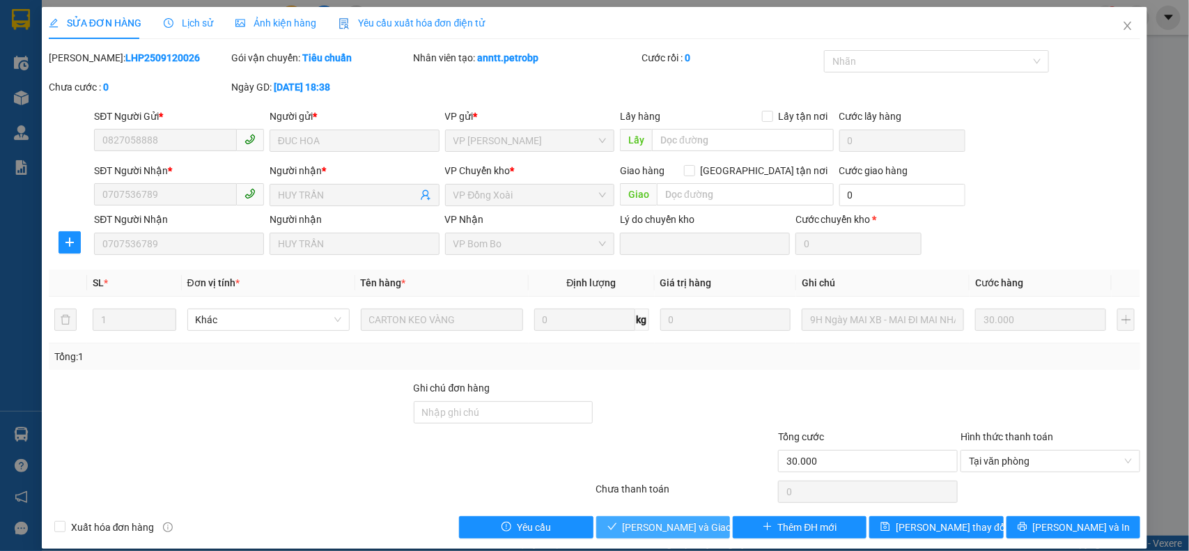
click at [721, 519] on button "Lưu và Giao hàng" at bounding box center [663, 527] width 134 height 22
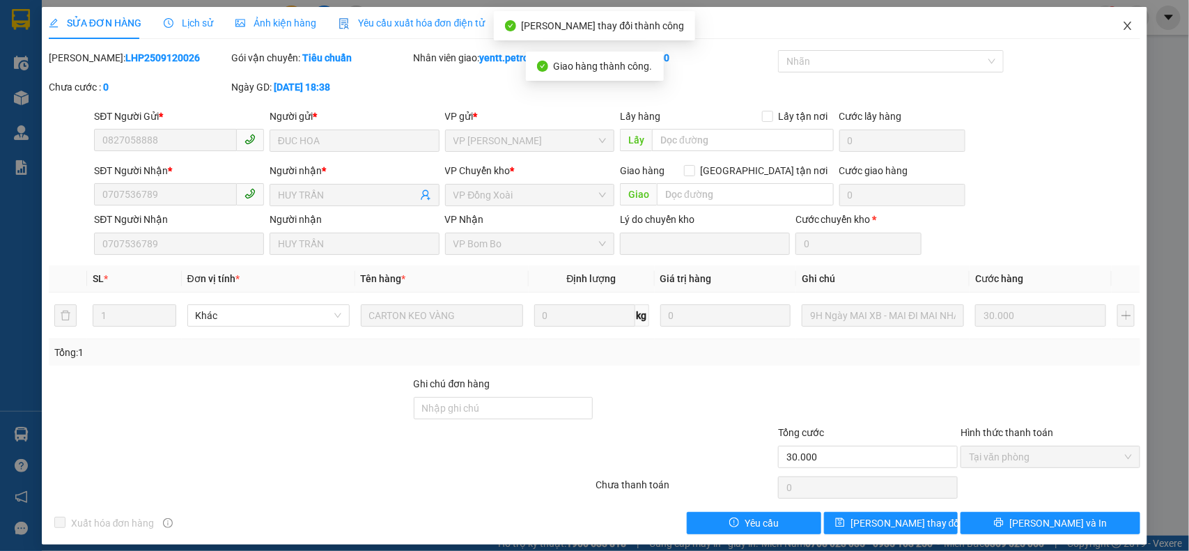
click at [1115, 12] on span "Close" at bounding box center [1127, 26] width 39 height 39
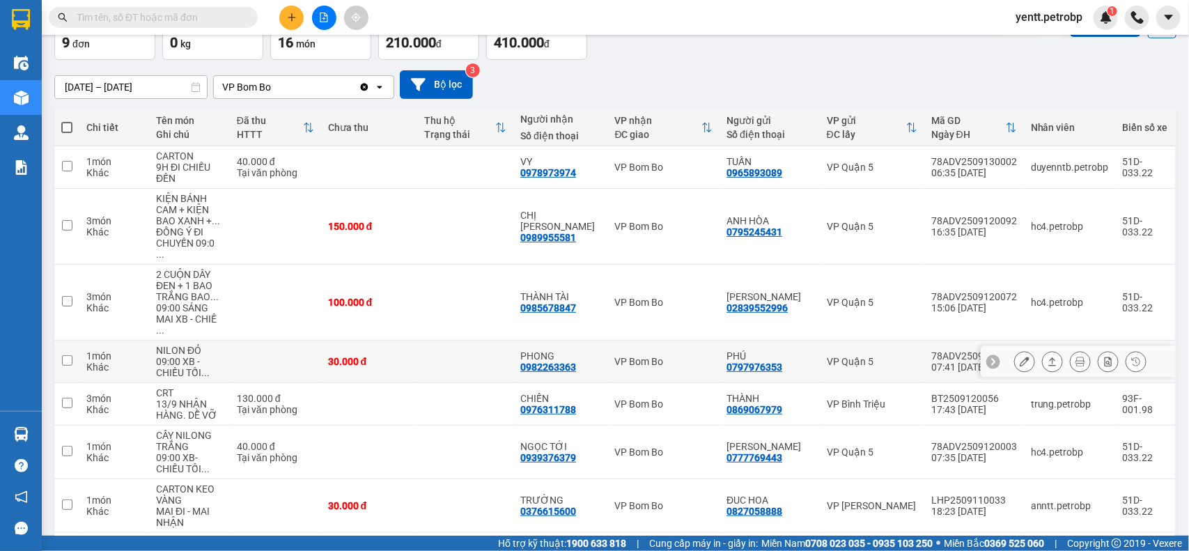
scroll to position [174, 0]
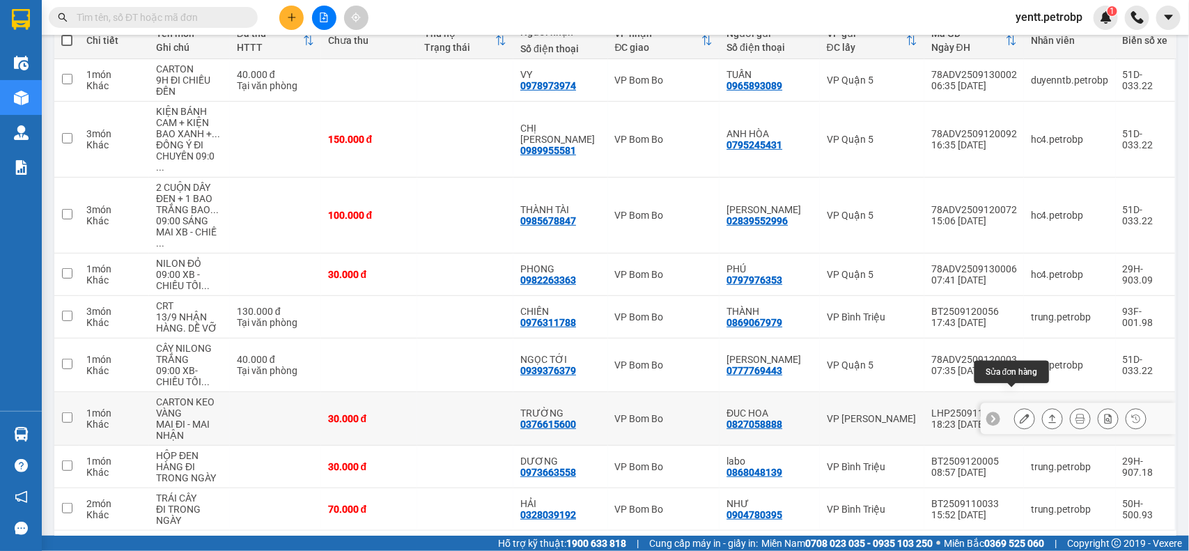
click at [1015, 407] on button at bounding box center [1023, 419] width 19 height 24
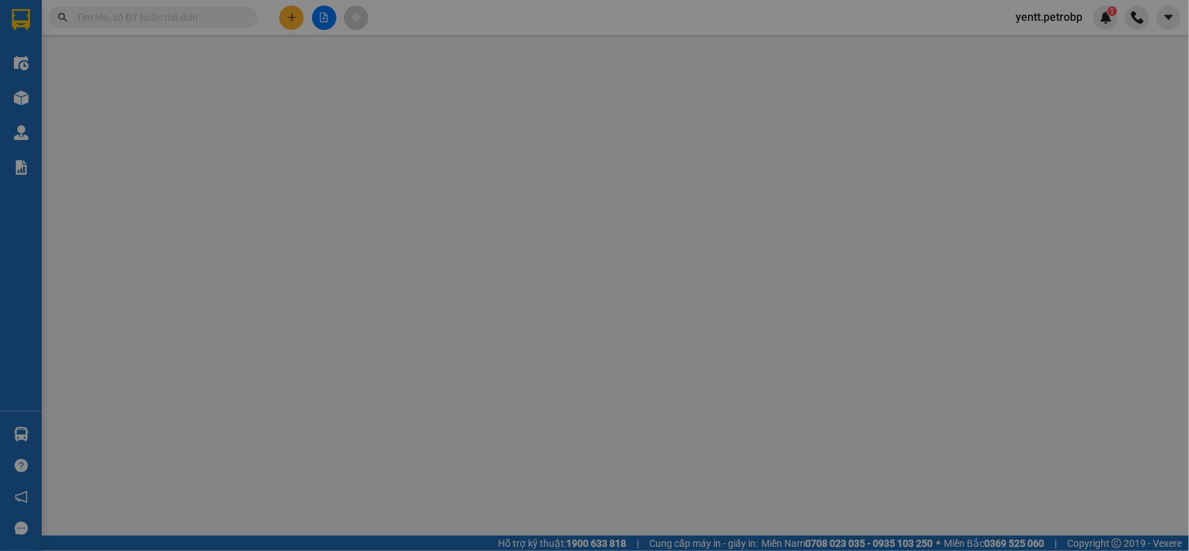
type input "0827058888"
type input "ĐUC HOA"
type input "0376615600"
type input "TRƯỜNG"
type input "30.000"
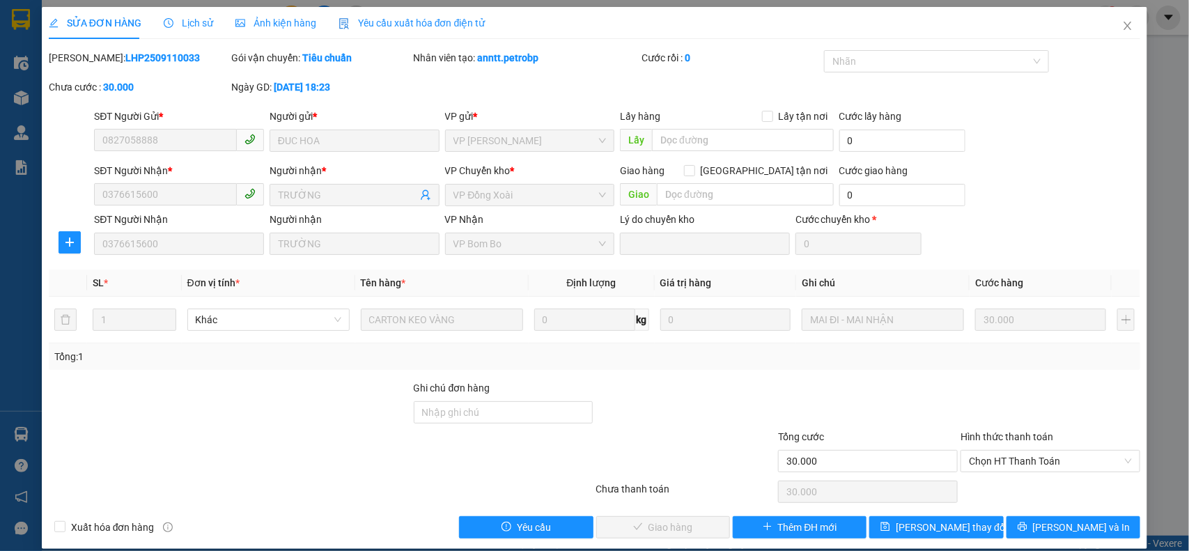
drag, startPoint x: 1013, startPoint y: 461, endPoint x: 998, endPoint y: 474, distance: 20.2
click at [1012, 462] on span "Chọn HT Thanh Toán" at bounding box center [1050, 461] width 163 height 21
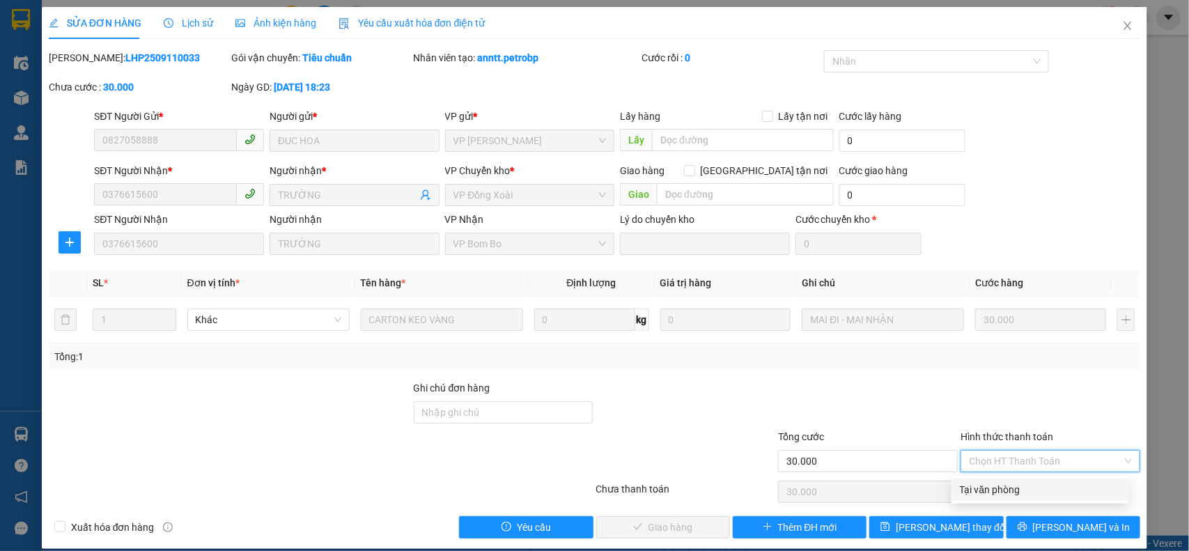
click at [987, 486] on div "Tại văn phòng" at bounding box center [1039, 489] width 161 height 15
type input "0"
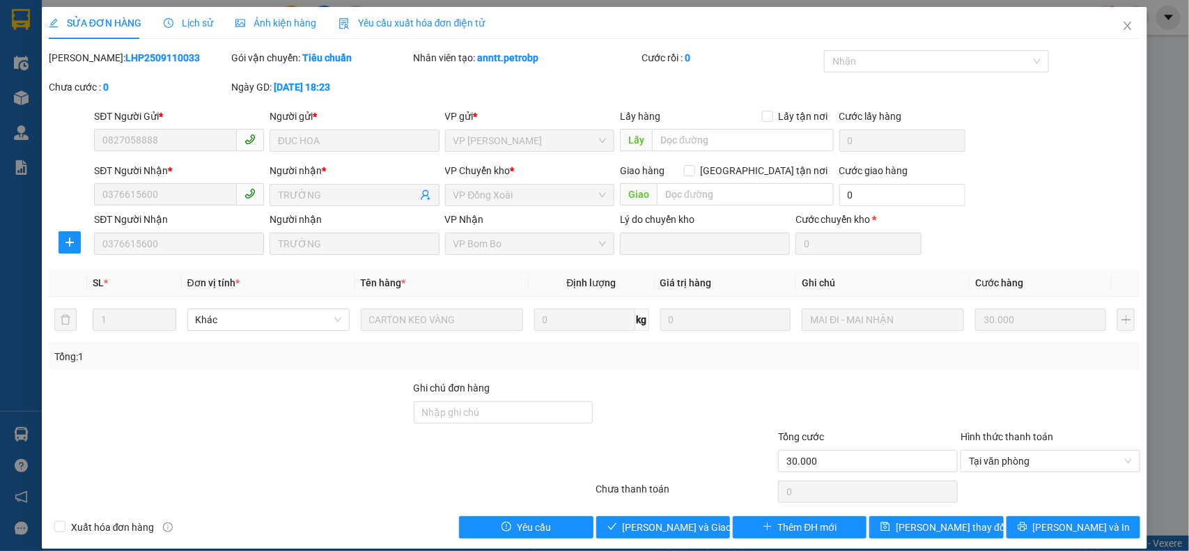
click at [690, 506] on div "Total Paid Fee 0 Total UnPaid Fee 30.000 Cash Collection Total Fee Mã ĐH: LHP25…" at bounding box center [595, 294] width 1092 height 488
click at [689, 527] on span "Lưu và Giao hàng" at bounding box center [689, 526] width 134 height 15
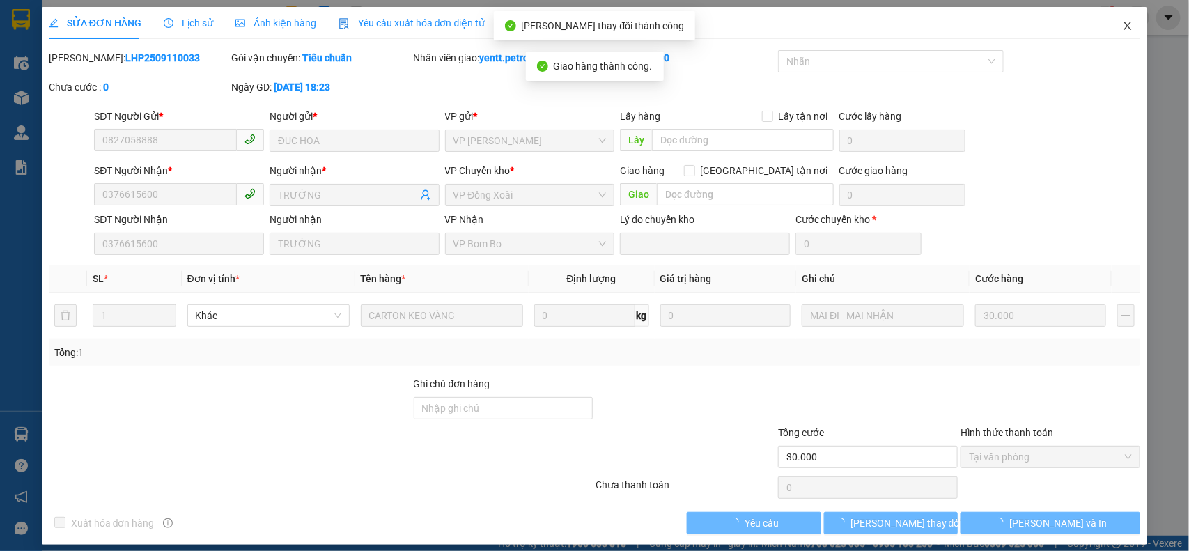
click at [1122, 26] on icon "close" at bounding box center [1127, 25] width 11 height 11
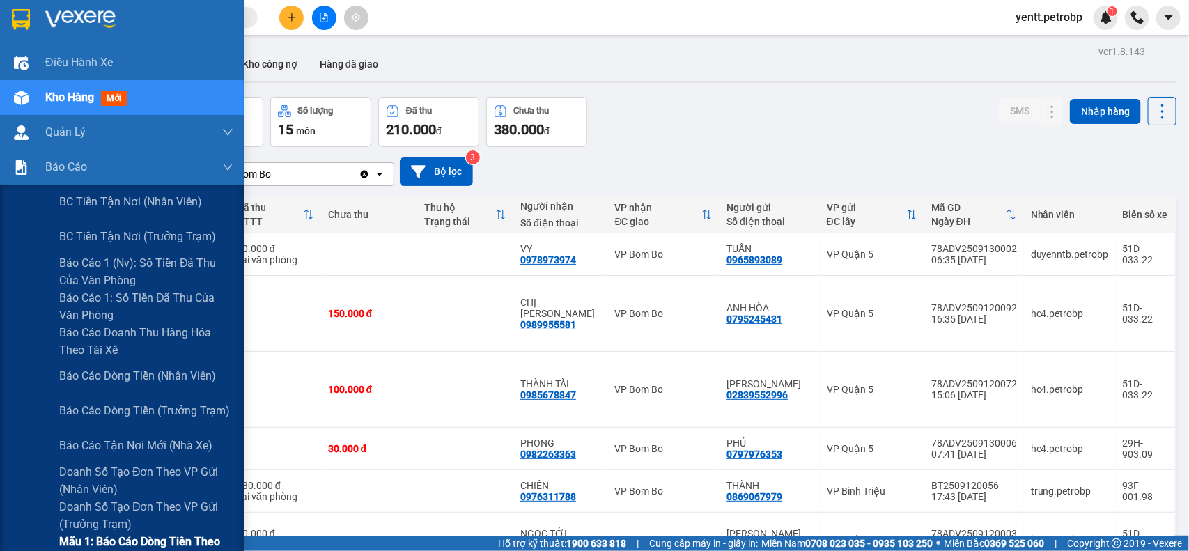
scroll to position [348, 0]
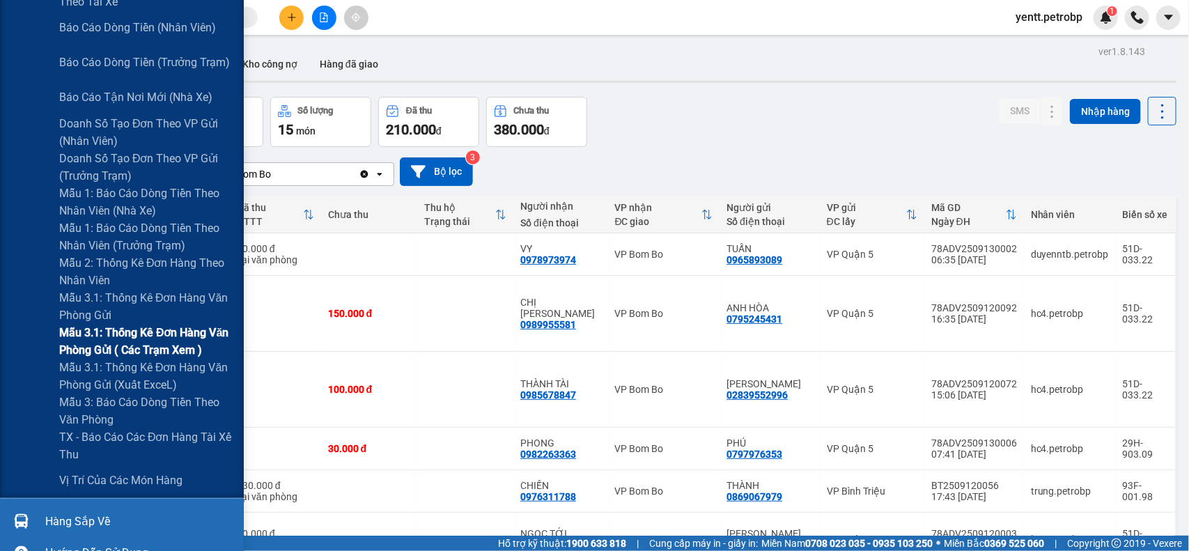
click at [159, 342] on span "Mẫu 3.1: Thống kê đơn hàng văn phòng gửi ( các trạm xem )" at bounding box center [146, 341] width 174 height 35
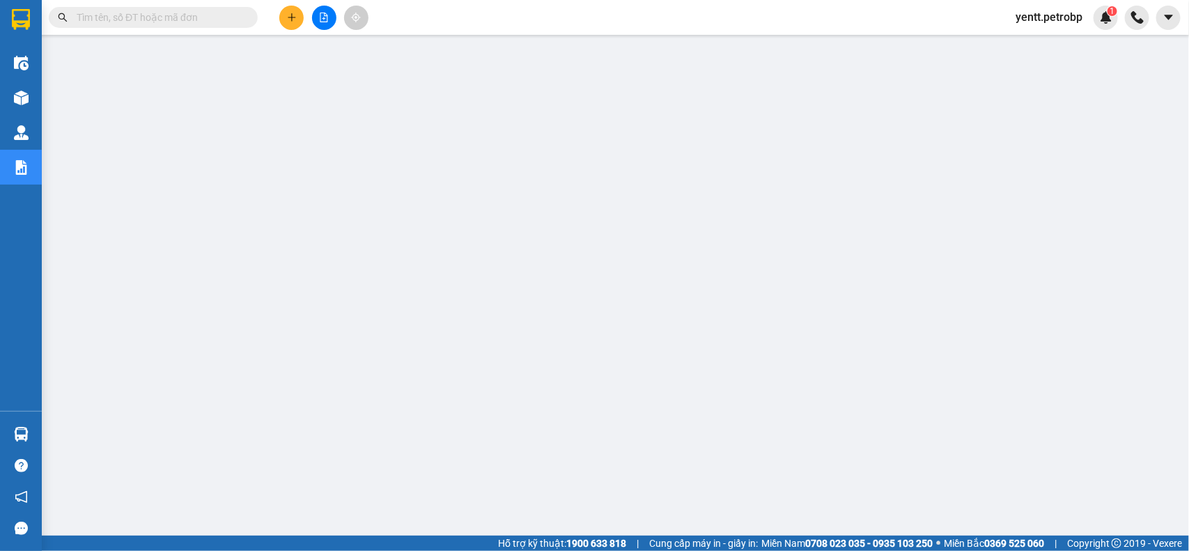
click at [167, 12] on input "text" at bounding box center [159, 17] width 164 height 15
paste input "BT2509130004"
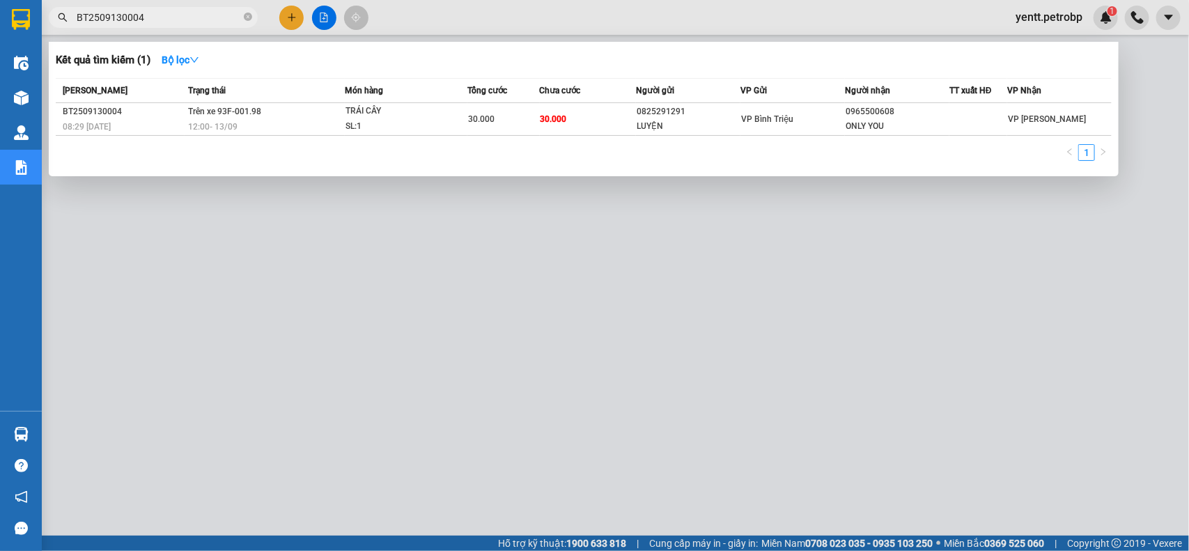
type input "BT2509130004"
click at [561, 334] on div at bounding box center [594, 275] width 1189 height 551
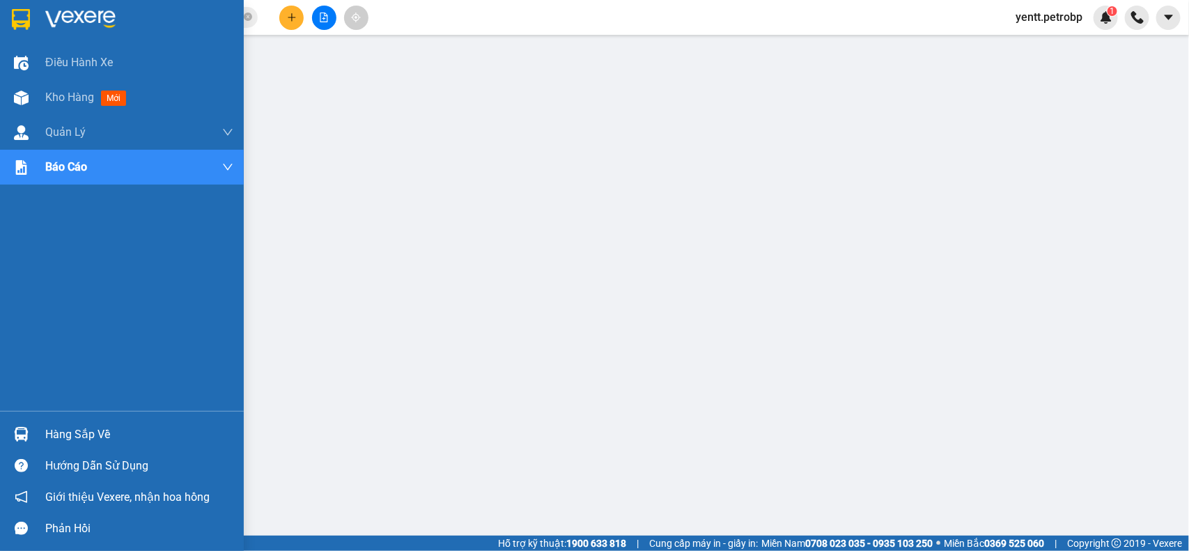
click at [81, 434] on div "Hàng sắp về" at bounding box center [139, 434] width 188 height 21
click at [5, 310] on div "Điều hành xe Kho hàng mới Quản Lý Quản lý chuyến Quản lý khách hàng Quản lý khá…" at bounding box center [122, 275] width 244 height 551
click at [63, 427] on div "Hàng sắp về" at bounding box center [139, 434] width 188 height 21
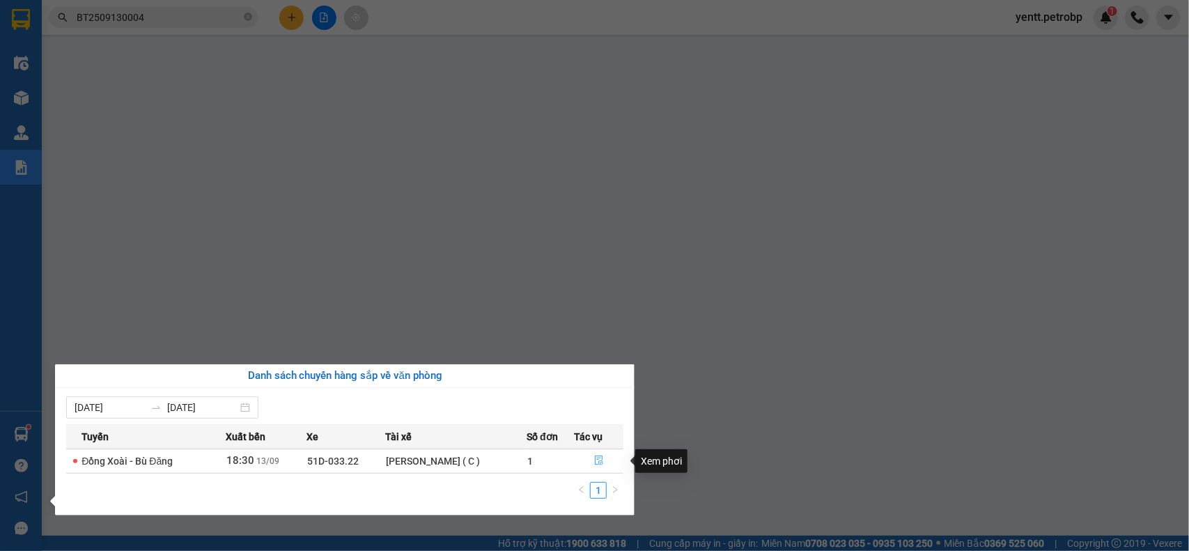
click at [608, 462] on button "button" at bounding box center [598, 461] width 48 height 22
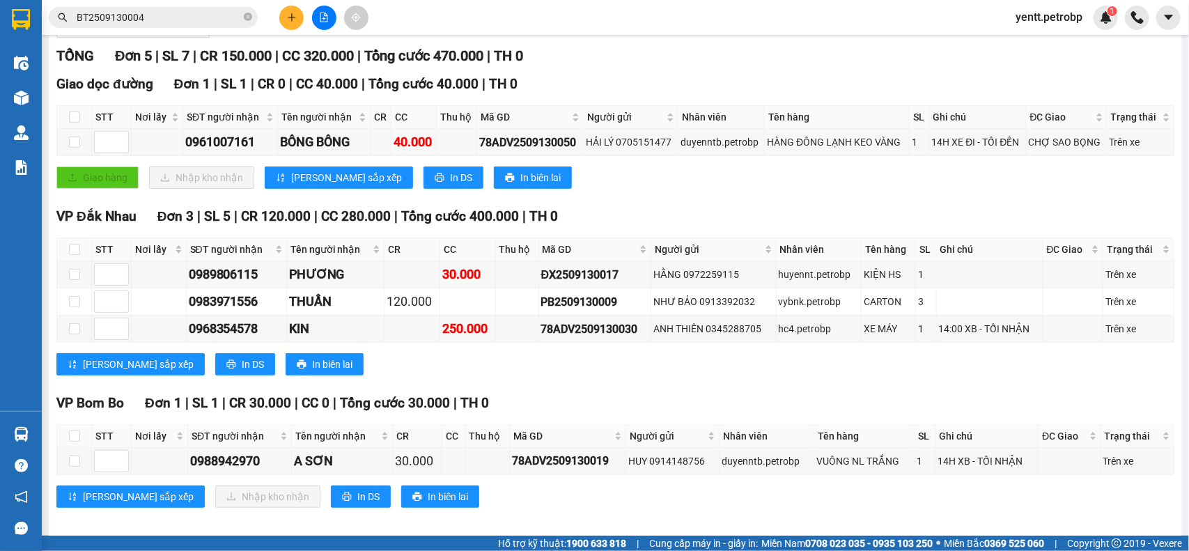
scroll to position [201, 0]
